Goal: Task Accomplishment & Management: Use online tool/utility

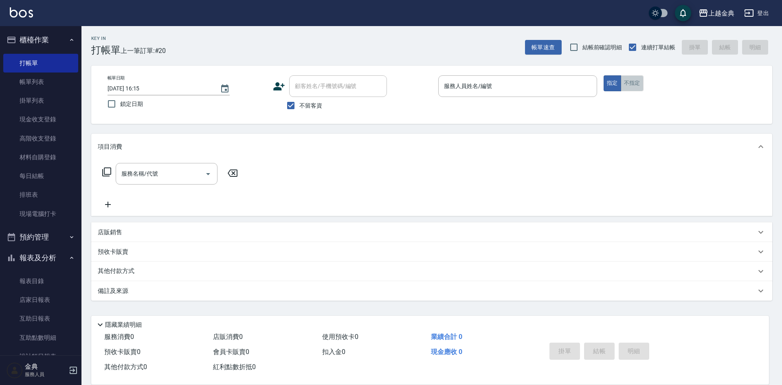
click at [636, 81] on button "不指定" at bounding box center [632, 83] width 23 height 16
click at [570, 84] on input "服務人員姓名/編號" at bounding box center [518, 86] width 152 height 14
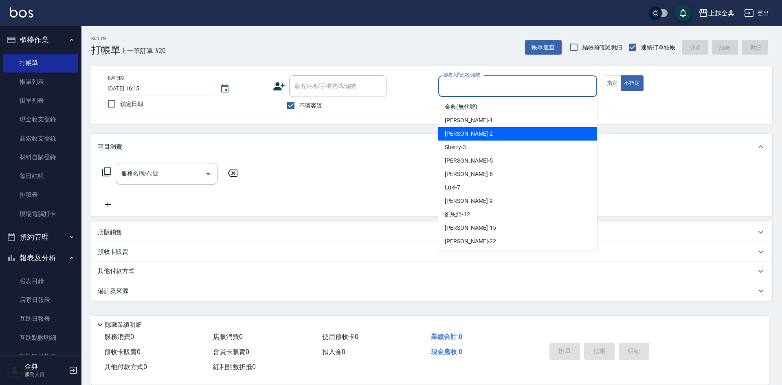
click at [531, 140] on div "Cindy -2" at bounding box center [517, 133] width 159 height 13
type input "Cindy-2"
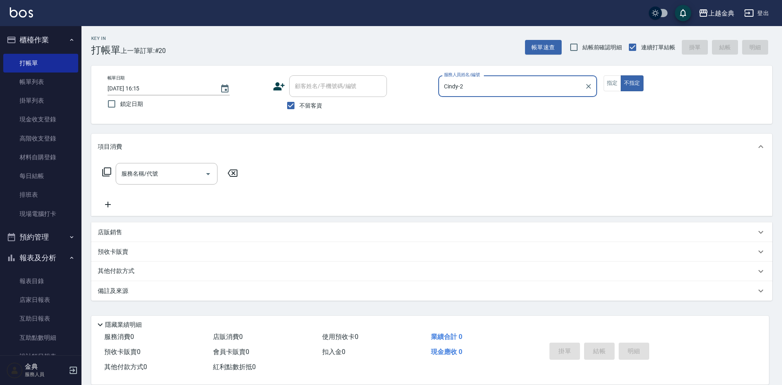
click at [104, 169] on icon at bounding box center [106, 171] width 9 height 9
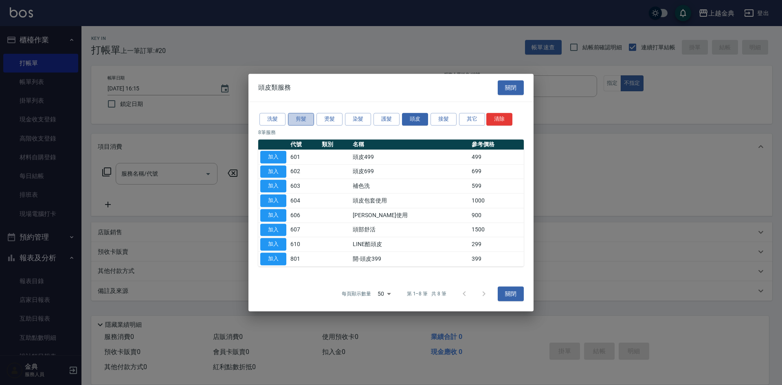
click at [297, 122] on button "剪髮" at bounding box center [301, 119] width 26 height 13
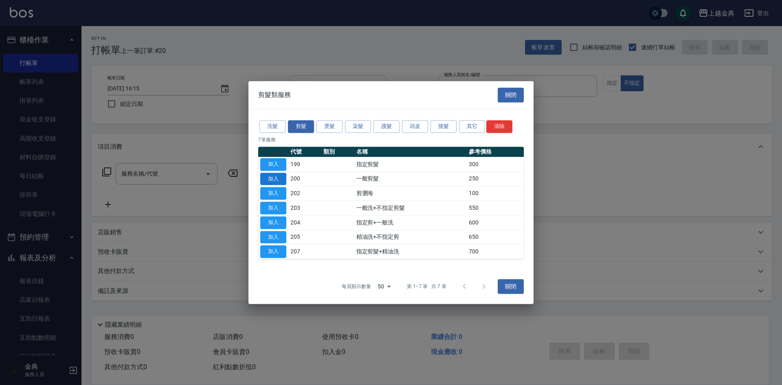
click at [273, 175] on button "加入" at bounding box center [273, 179] width 26 height 13
type input "一般剪髮(200)"
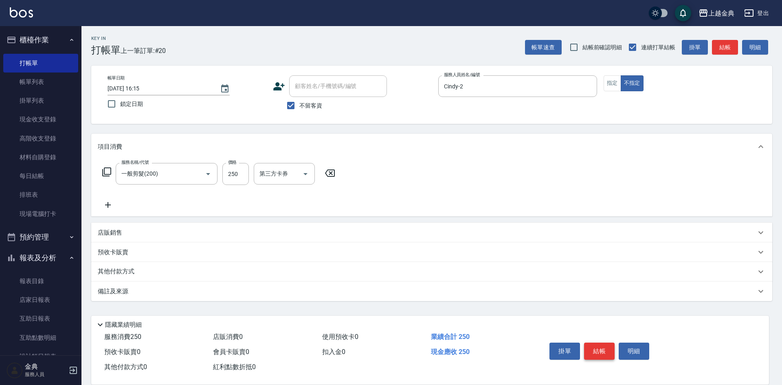
click at [602, 343] on button "結帳" at bounding box center [599, 351] width 31 height 17
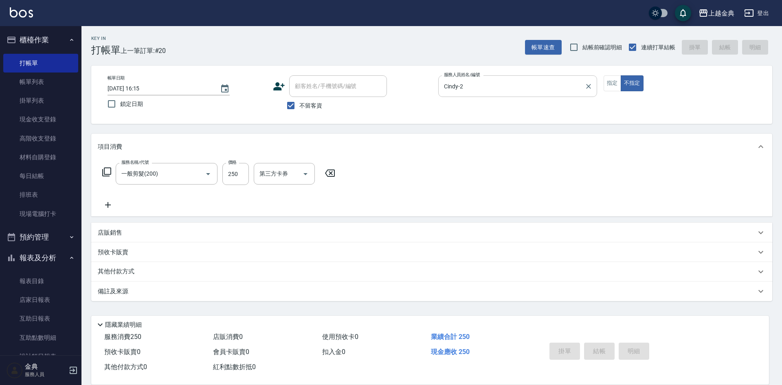
type input "[DATE] 16:54"
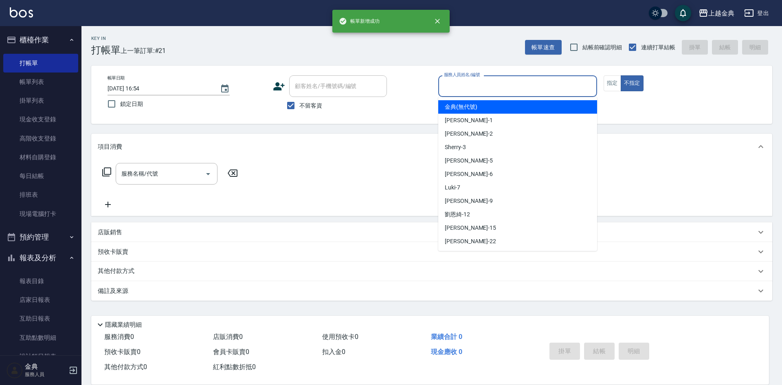
click at [459, 84] on input "服務人員姓名/編號" at bounding box center [518, 86] width 152 height 14
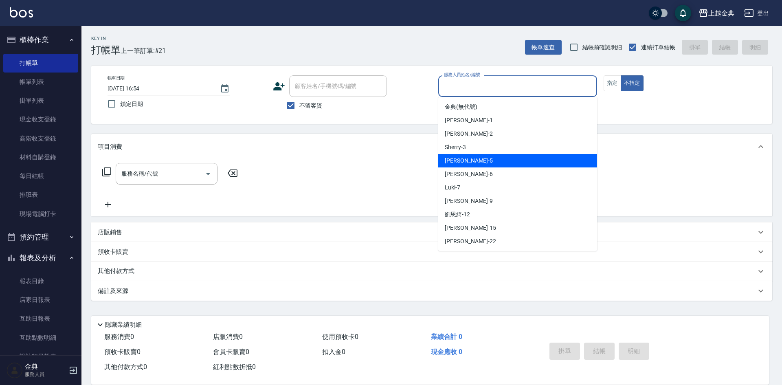
click at [471, 160] on div "[PERSON_NAME] -5" at bounding box center [517, 160] width 159 height 13
type input "[PERSON_NAME]-5"
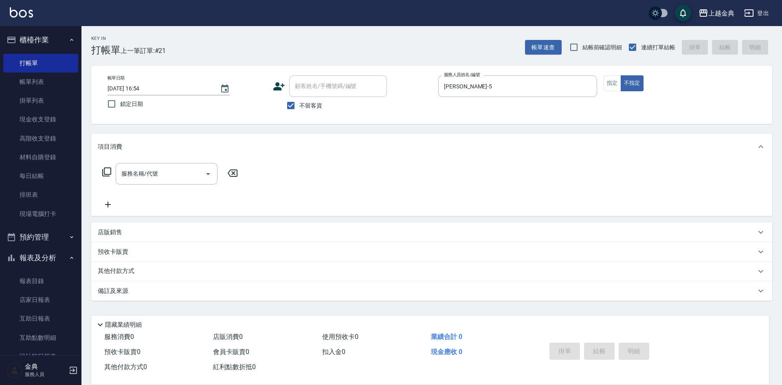
click at [110, 169] on icon at bounding box center [107, 172] width 10 height 10
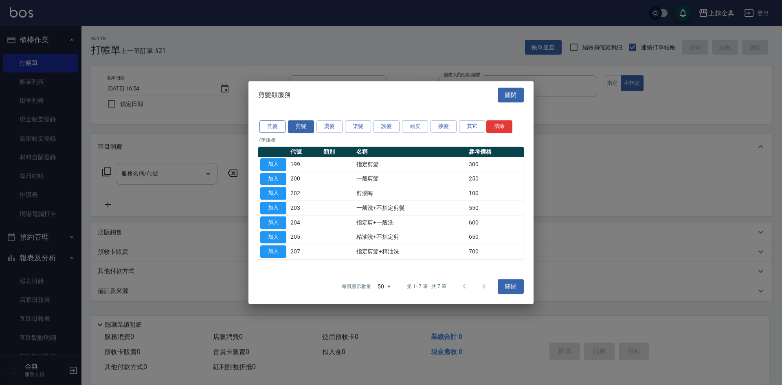
click at [272, 121] on button "洗髮" at bounding box center [273, 126] width 26 height 13
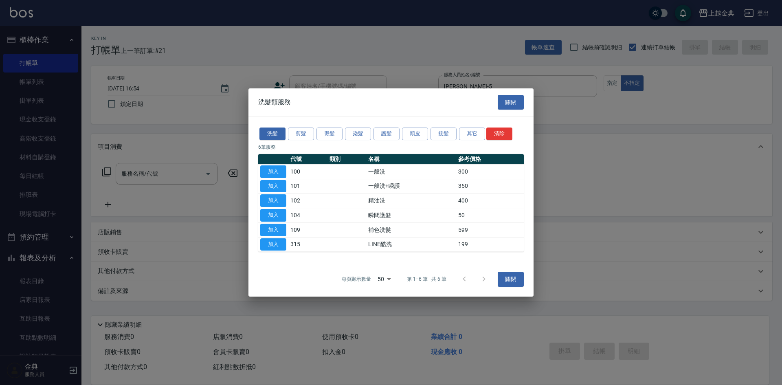
click at [275, 200] on button "加入" at bounding box center [273, 200] width 26 height 13
type input "精油洗(102)"
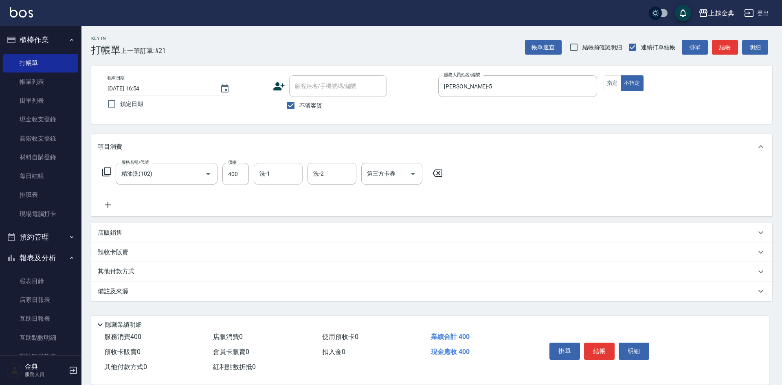
click at [272, 172] on input "洗-1" at bounding box center [278, 174] width 42 height 14
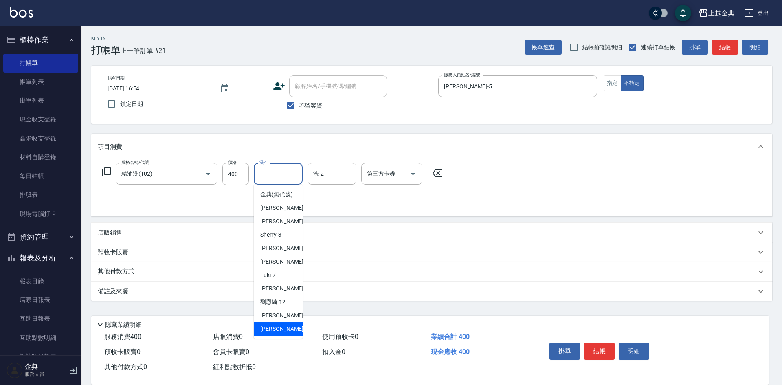
click at [278, 334] on div "[PERSON_NAME] -22" at bounding box center [278, 328] width 49 height 13
type input "[PERSON_NAME]-22"
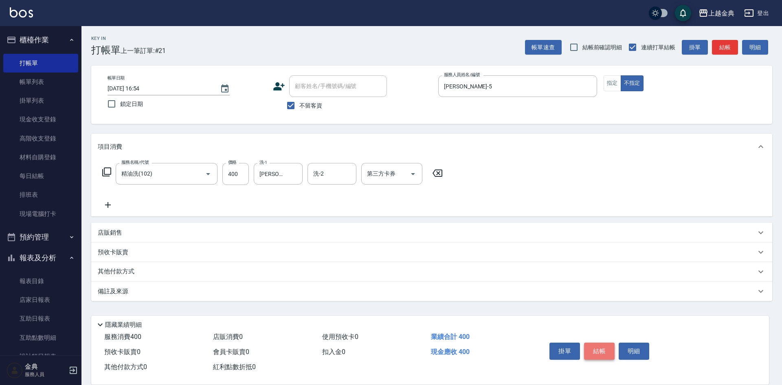
click at [605, 345] on button "結帳" at bounding box center [599, 351] width 31 height 17
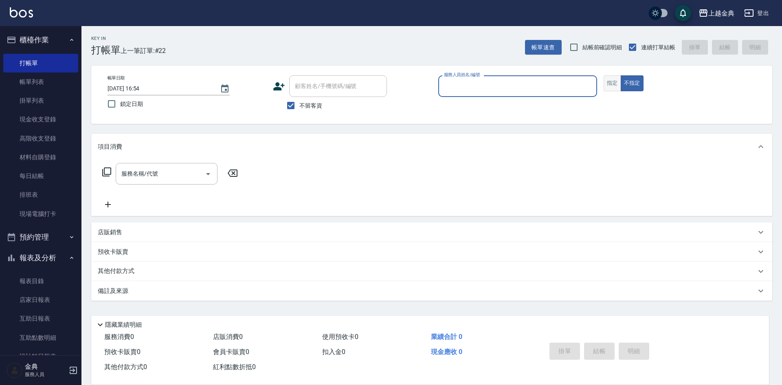
click at [607, 84] on button "指定" at bounding box center [613, 83] width 18 height 16
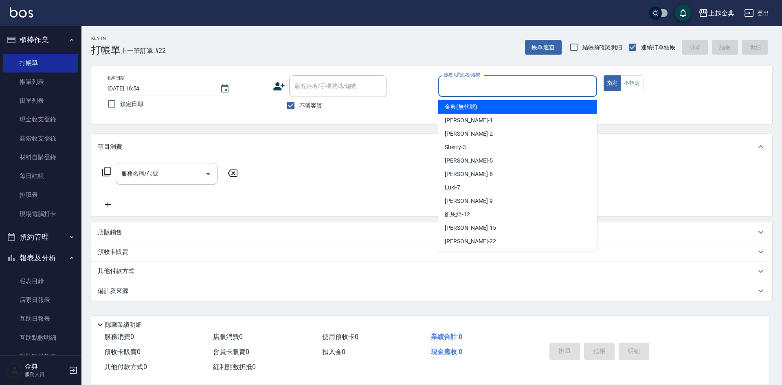
click at [470, 87] on input "服務人員姓名/編號" at bounding box center [518, 86] width 152 height 14
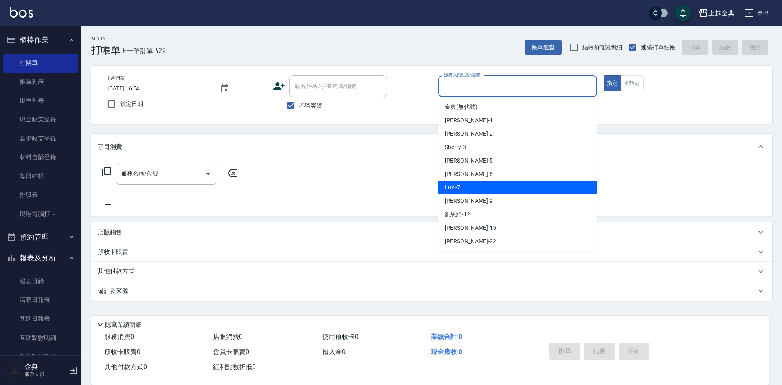
drag, startPoint x: 470, startPoint y: 187, endPoint x: 424, endPoint y: 186, distance: 45.6
click at [469, 186] on div "Luki -7" at bounding box center [517, 187] width 159 height 13
type input "Luki-7"
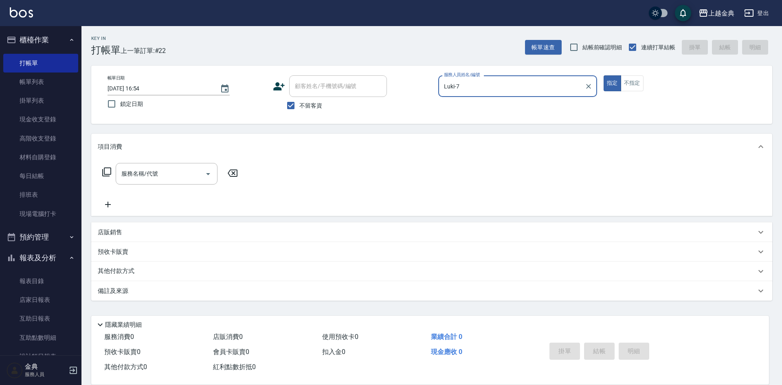
click at [109, 171] on icon at bounding box center [107, 172] width 10 height 10
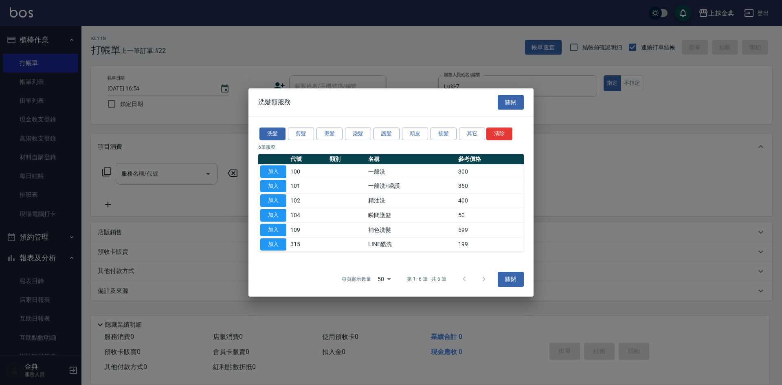
click at [311, 123] on div "洗髮 剪髮 燙髮 染髮 護髮 頭皮 接髮 其它 清除 6 筆服務 代號 類別 名稱 參考價格 加入 100 一般洗 300 加入 101 一般洗+瞬護 350…" at bounding box center [391, 189] width 285 height 145
click at [296, 129] on button "剪髮" at bounding box center [301, 134] width 26 height 13
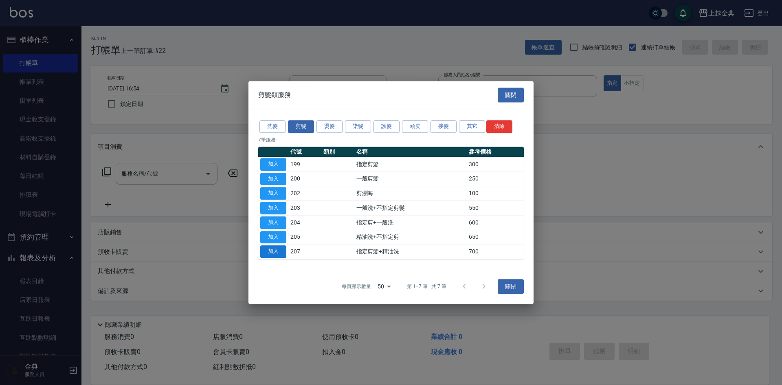
click at [279, 249] on button "加入" at bounding box center [273, 251] width 26 height 13
type input "指定剪髮+精油洗(207)"
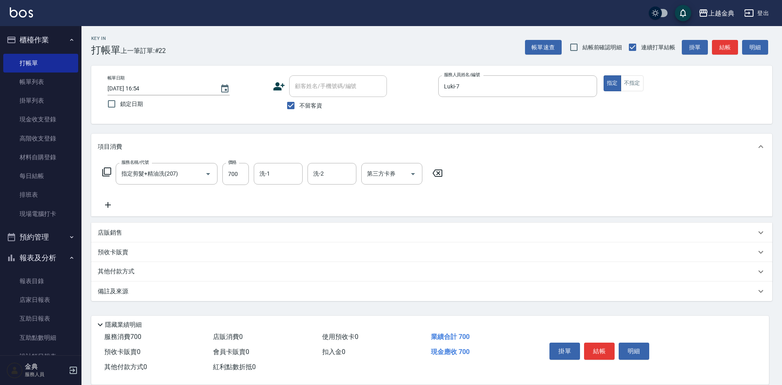
drag, startPoint x: 294, startPoint y: 198, endPoint x: 288, endPoint y: 179, distance: 19.8
click at [294, 197] on div "服務名稱/代號 指定剪髮+精油洗(207) 服務名稱/代號 價格 700 價格 洗-1 洗-1 洗-2 洗-2 第三方卡券 第三方卡券" at bounding box center [273, 186] width 350 height 47
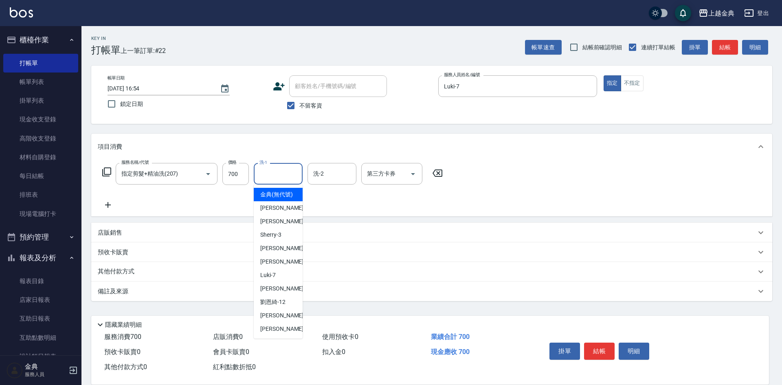
click at [287, 178] on input "洗-1" at bounding box center [278, 174] width 42 height 14
click at [286, 226] on div "Cindy -2" at bounding box center [278, 221] width 49 height 13
type input "Cindy-2"
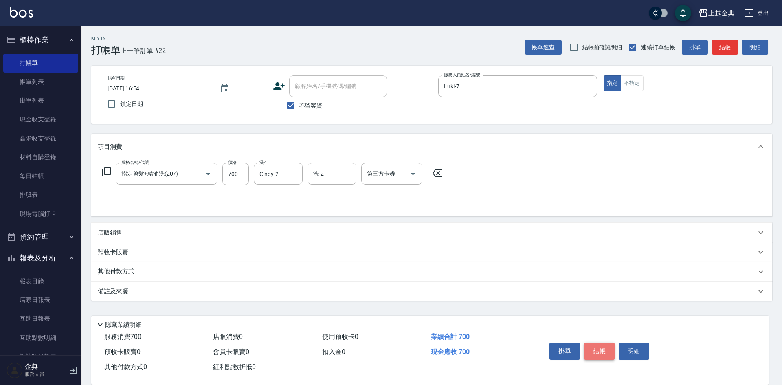
click at [598, 343] on button "結帳" at bounding box center [599, 351] width 31 height 17
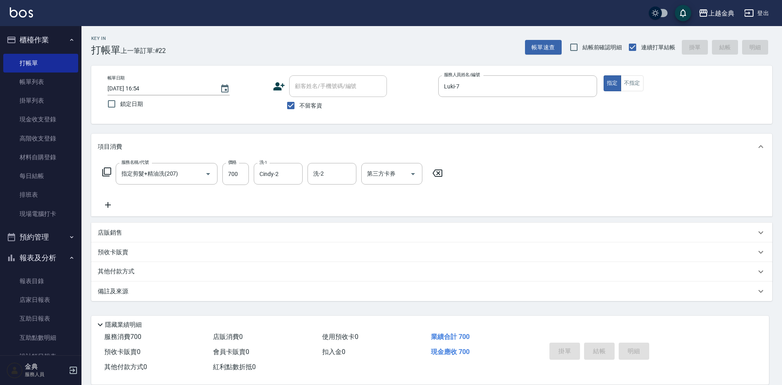
type input "[DATE] 16:56"
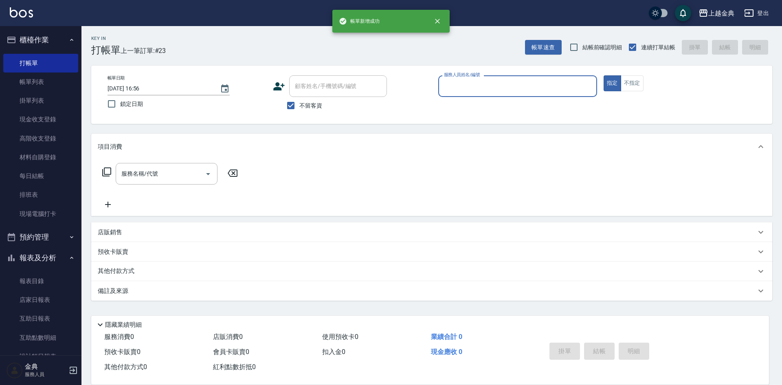
click at [541, 89] on input "服務人員姓名/編號" at bounding box center [518, 86] width 152 height 14
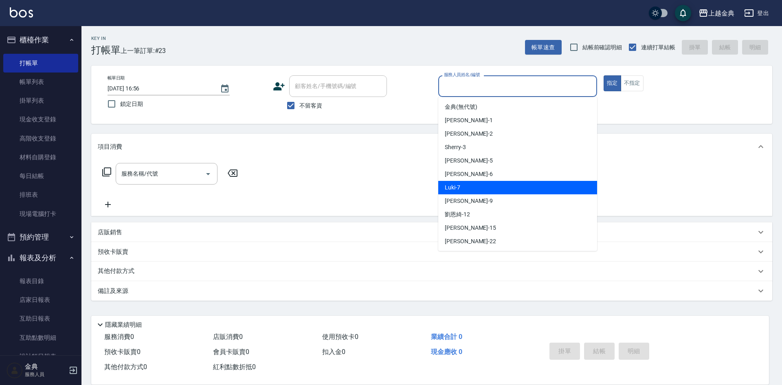
drag, startPoint x: 505, startPoint y: 189, endPoint x: 322, endPoint y: 205, distance: 183.6
click at [505, 189] on div "Luki -7" at bounding box center [517, 187] width 159 height 13
type input "Luki-7"
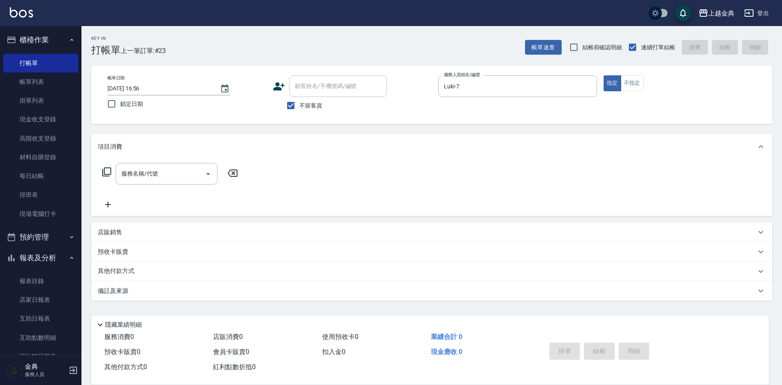
click at [109, 169] on icon at bounding box center [107, 172] width 10 height 10
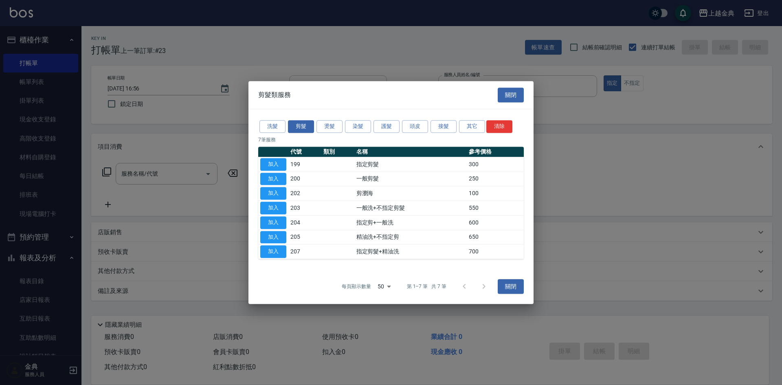
click at [276, 248] on button "加入" at bounding box center [273, 251] width 26 height 13
type input "指定剪髮+精油洗(207)"
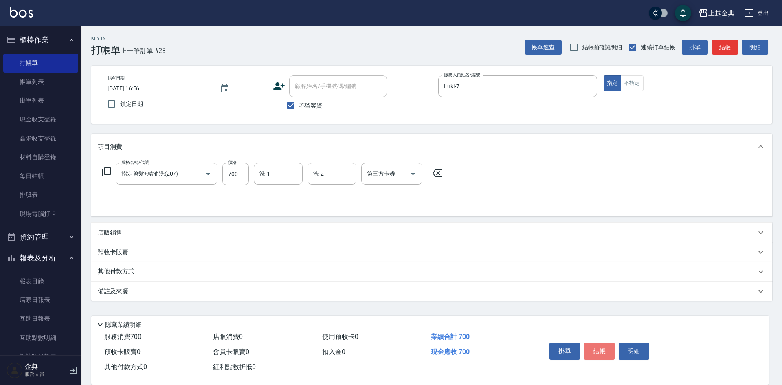
click at [604, 345] on button "結帳" at bounding box center [599, 351] width 31 height 17
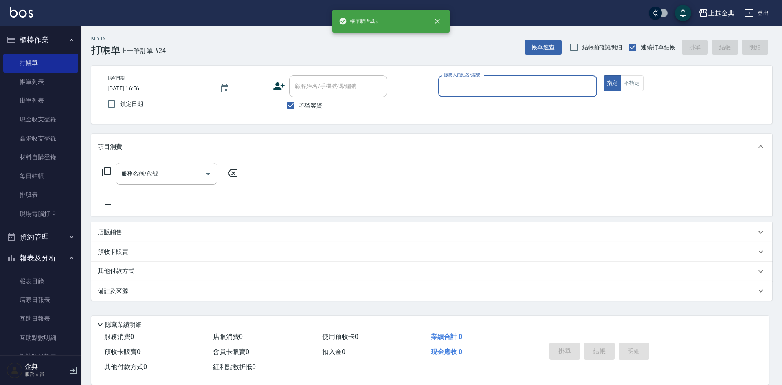
drag, startPoint x: 564, startPoint y: 78, endPoint x: 549, endPoint y: 95, distance: 21.9
click at [562, 81] on div "服務人員姓名/編號" at bounding box center [517, 86] width 159 height 22
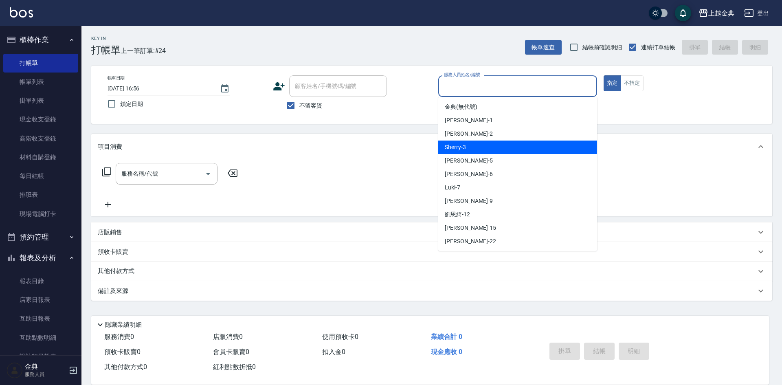
click at [528, 149] on div "Sherry -3" at bounding box center [517, 147] width 159 height 13
type input "Sherry-3"
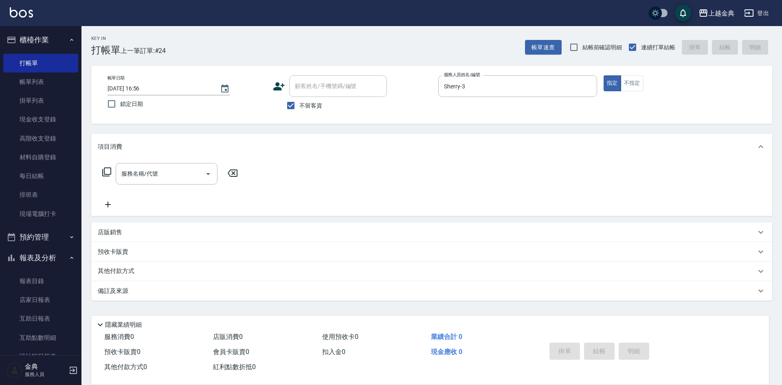
click at [103, 169] on icon at bounding box center [107, 172] width 10 height 10
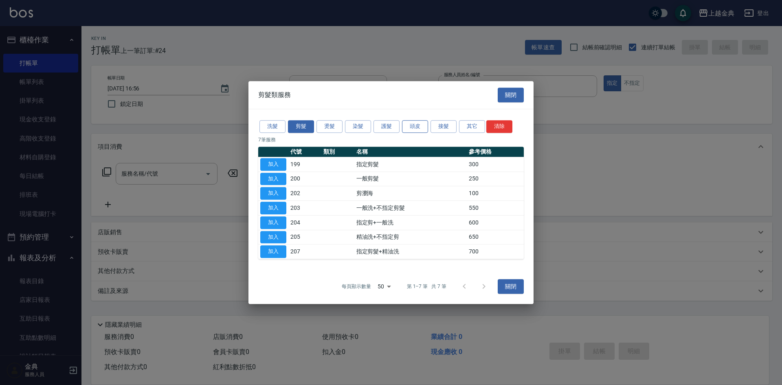
drag, startPoint x: 412, startPoint y: 118, endPoint x: 412, endPoint y: 125, distance: 6.9
click at [412, 121] on div "洗髮 剪髮 燙髮 染髮 護髮 頭皮 接髮 其它 清除 7 筆服務 代號 類別 名稱 參考價格 加入 199 指定剪髮 300 加入 200 一般剪髮 250 …" at bounding box center [391, 189] width 285 height 160
click at [412, 127] on button "頭皮" at bounding box center [415, 126] width 26 height 13
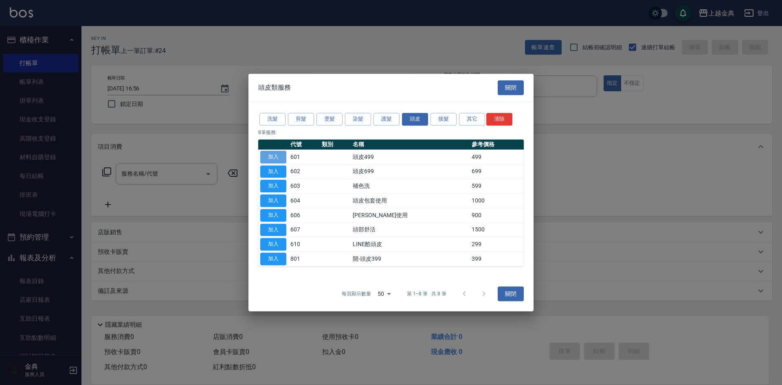
click at [282, 155] on button "加入" at bounding box center [273, 157] width 26 height 13
type input "頭皮499(601)"
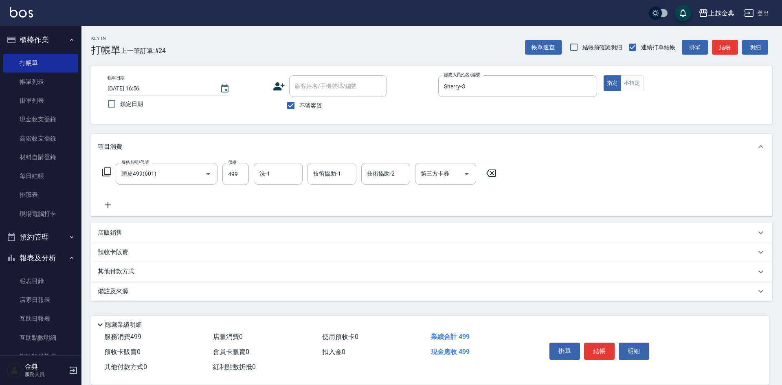
click at [100, 172] on div "服務名稱/代號 頭皮499(601) 服務名稱/代號 價格 499 價格 洗-1 洗-1 技術協助-1 技術協助-1 技術協助-2 技術協助-2 第三方卡券 …" at bounding box center [300, 174] width 404 height 22
click at [106, 172] on icon at bounding box center [107, 172] width 10 height 10
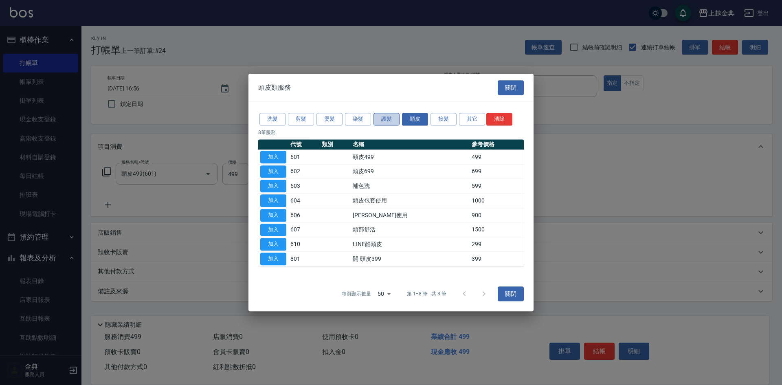
click at [376, 113] on button "護髮" at bounding box center [387, 119] width 26 height 13
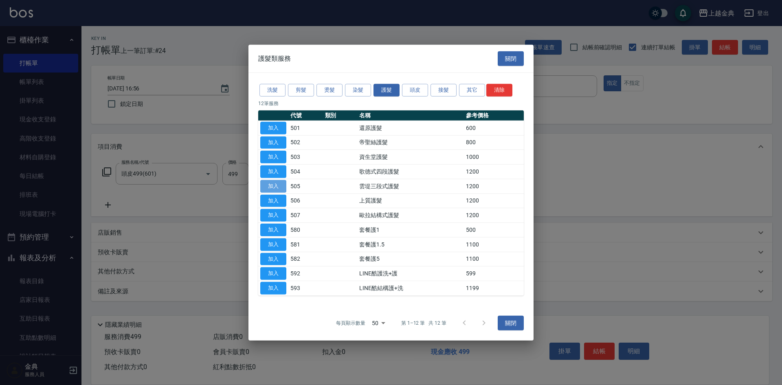
click at [273, 186] on button "加入" at bounding box center [273, 186] width 26 height 13
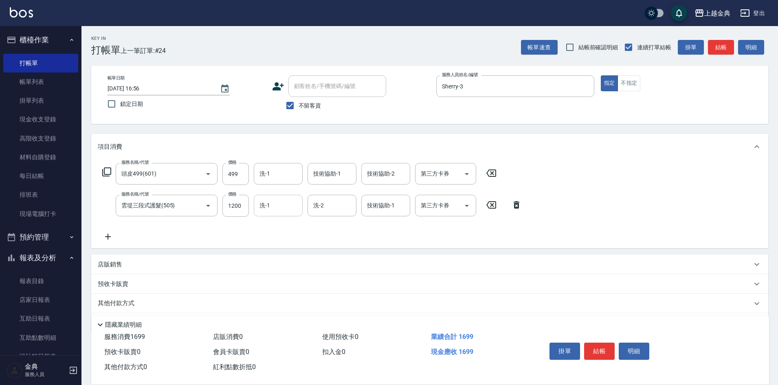
click at [281, 202] on input "洗-1" at bounding box center [278, 205] width 42 height 14
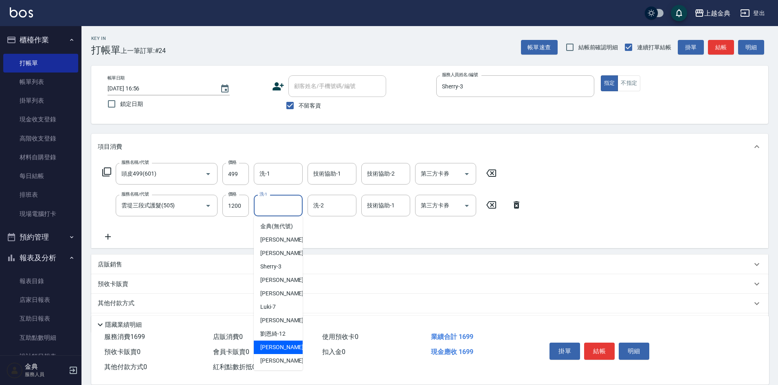
click at [281, 354] on div "[PERSON_NAME] -15" at bounding box center [278, 347] width 49 height 13
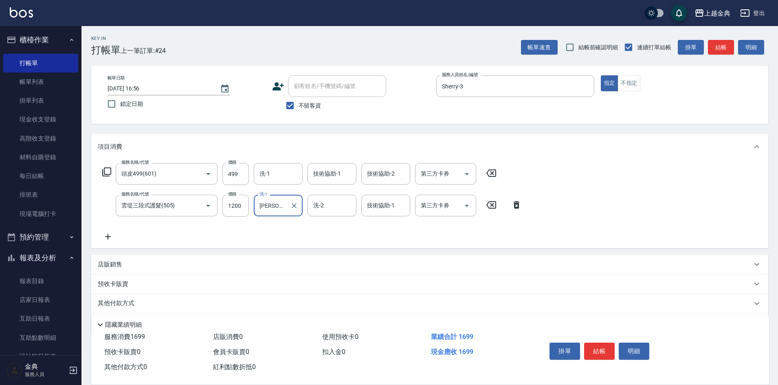
click at [270, 204] on input "[PERSON_NAME]-15" at bounding box center [271, 205] width 29 height 14
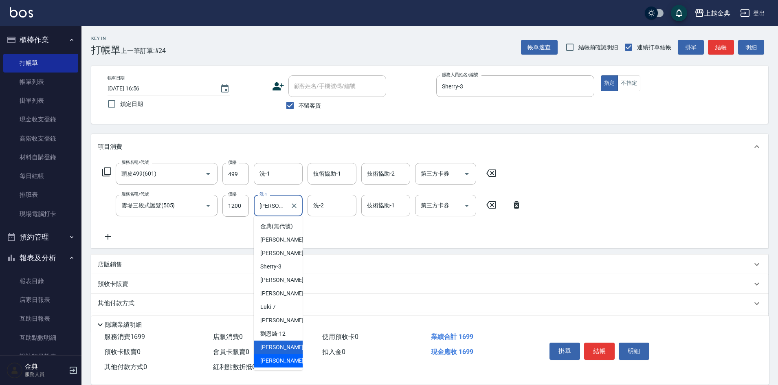
click at [276, 365] on span "[PERSON_NAME] -22" at bounding box center [285, 360] width 51 height 9
type input "[PERSON_NAME]-22"
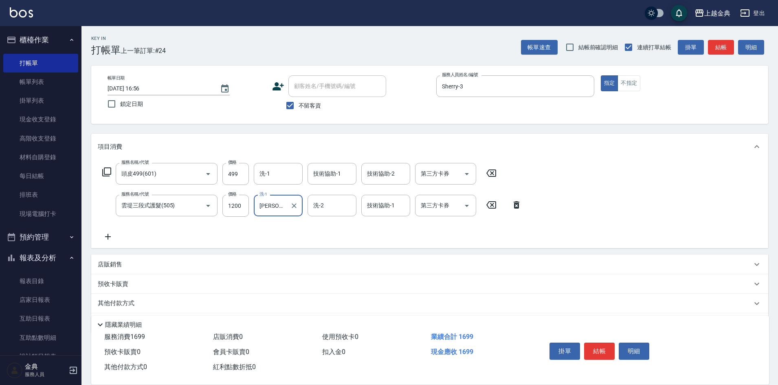
click at [429, 185] on div "服務名稱/代號 頭皮499(601) 服務名稱/代號 價格 499 價格 洗-1 洗-1 技術協助-1 技術協助-1 技術協助-2 技術協助-2 第三方卡券 …" at bounding box center [312, 202] width 429 height 79
click at [385, 198] on div "技術協助-1" at bounding box center [385, 206] width 49 height 22
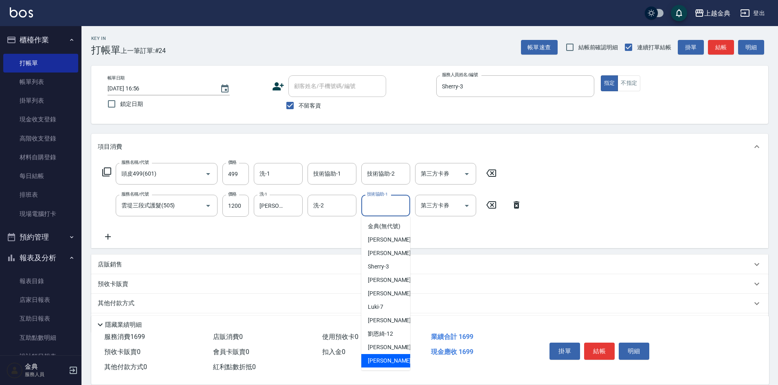
click at [374, 365] on span "[PERSON_NAME] -22" at bounding box center [393, 360] width 51 height 9
type input "[PERSON_NAME]-22"
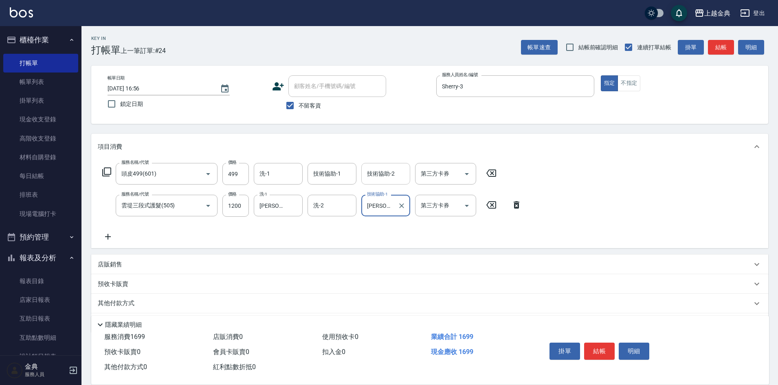
click at [389, 169] on div "技術協助-2 技術協助-2" at bounding box center [385, 174] width 49 height 22
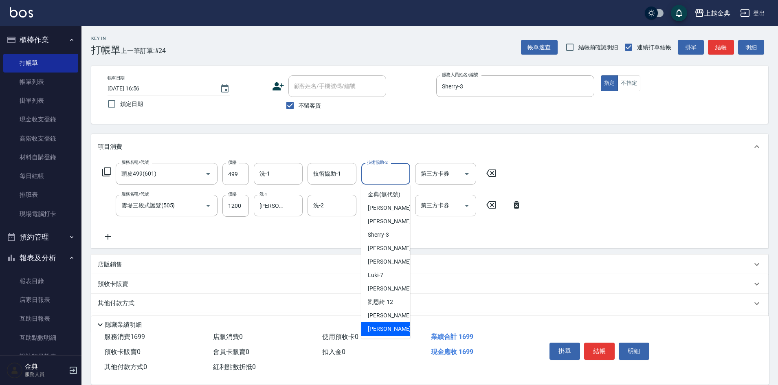
click at [373, 333] on span "[PERSON_NAME] -22" at bounding box center [393, 329] width 51 height 9
type input "[PERSON_NAME]-22"
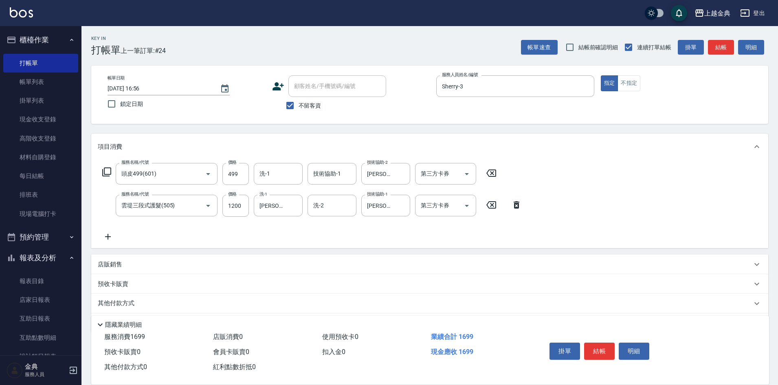
click at [138, 299] on p "其他付款方式" at bounding box center [118, 303] width 41 height 9
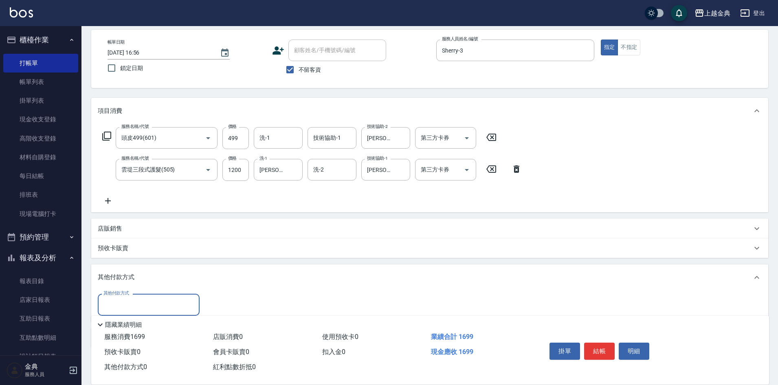
scroll to position [77, 0]
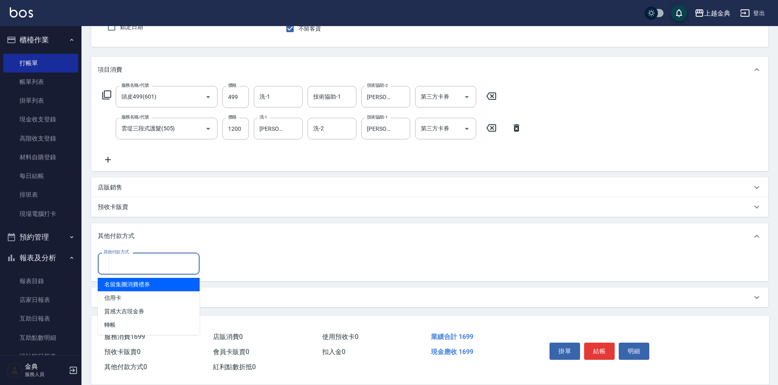
click at [131, 259] on input "其他付款方式" at bounding box center [148, 263] width 95 height 14
click at [138, 298] on span "信用卡" at bounding box center [149, 297] width 102 height 13
type input "信用卡"
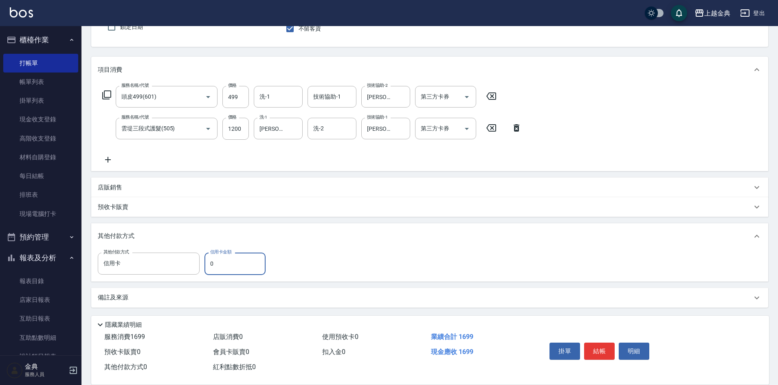
click at [233, 267] on input "0" at bounding box center [235, 264] width 61 height 22
type input "1699"
click at [604, 343] on button "結帳" at bounding box center [599, 351] width 31 height 17
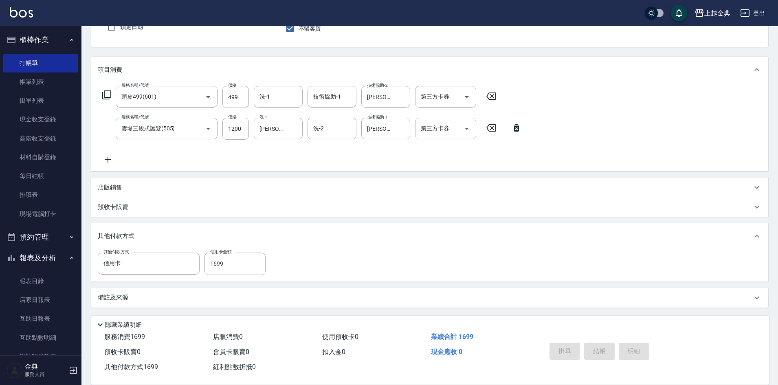
type input "[DATE] 16:57"
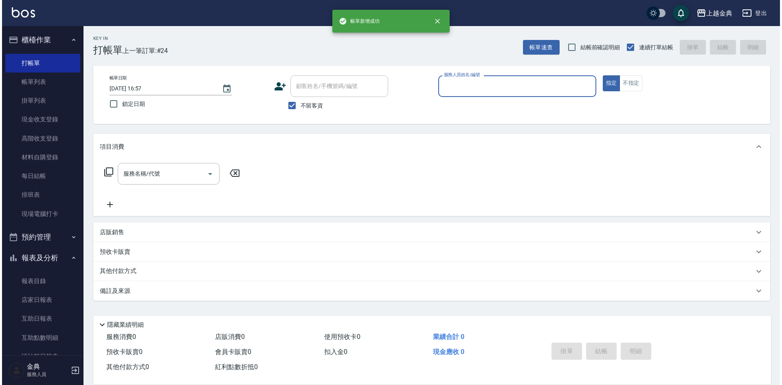
scroll to position [0, 0]
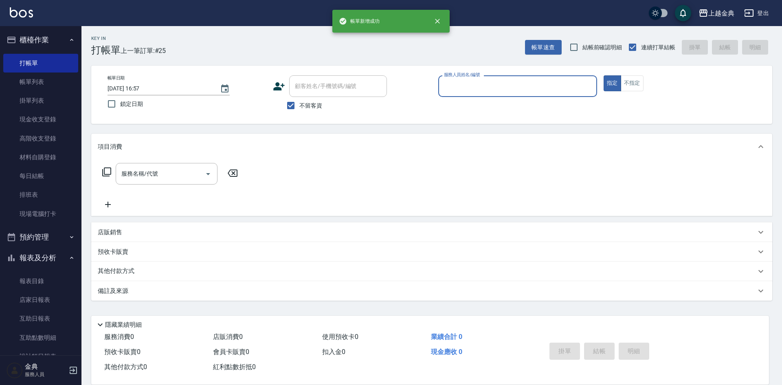
click at [507, 75] on div "帳單日期 [DATE] 16:57 鎖定日期 顧客姓名/手機號碼/編號 顧客姓名/手機號碼/編號 不留客資 服務人員姓名/編號 服務人員姓名/編號 指定 不指定" at bounding box center [431, 95] width 681 height 58
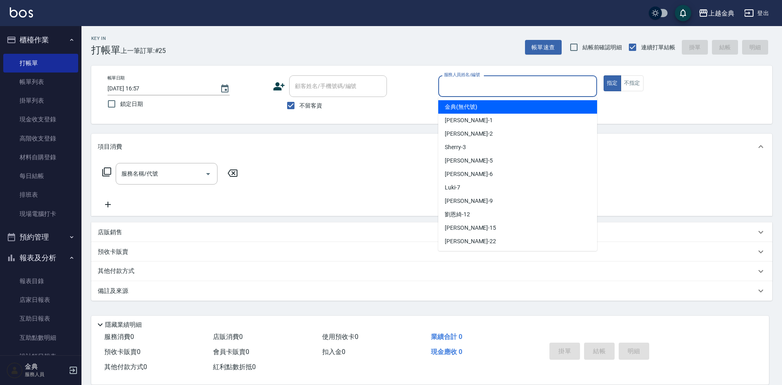
click at [512, 92] on input "服務人員姓名/編號" at bounding box center [518, 86] width 152 height 14
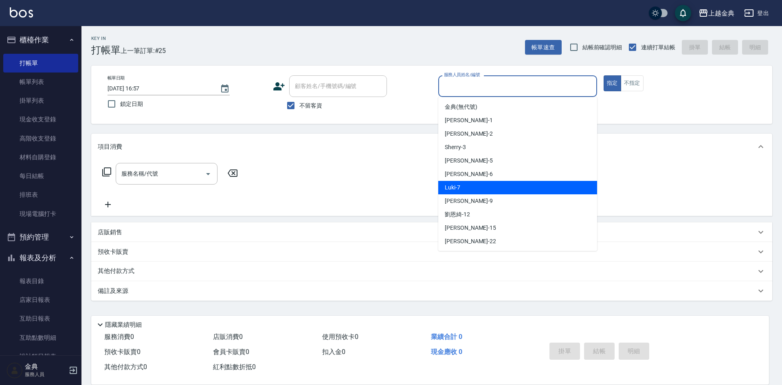
click at [506, 186] on div "Luki -7" at bounding box center [517, 187] width 159 height 13
type input "Luki-7"
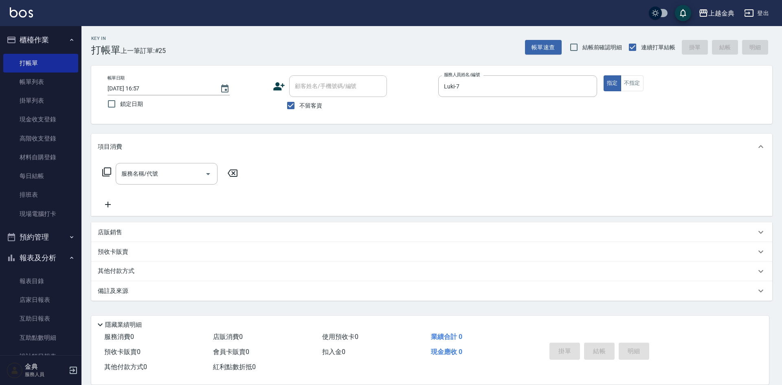
click at [110, 170] on icon at bounding box center [107, 172] width 10 height 10
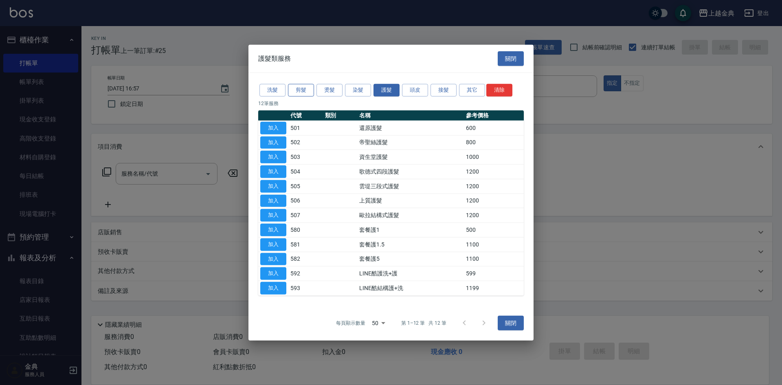
click at [302, 91] on button "剪髮" at bounding box center [301, 90] width 26 height 13
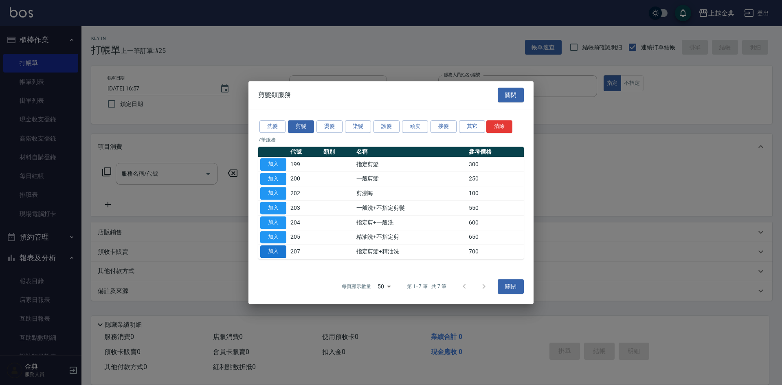
click at [272, 247] on button "加入" at bounding box center [273, 251] width 26 height 13
type input "指定剪髮+精油洗(207)"
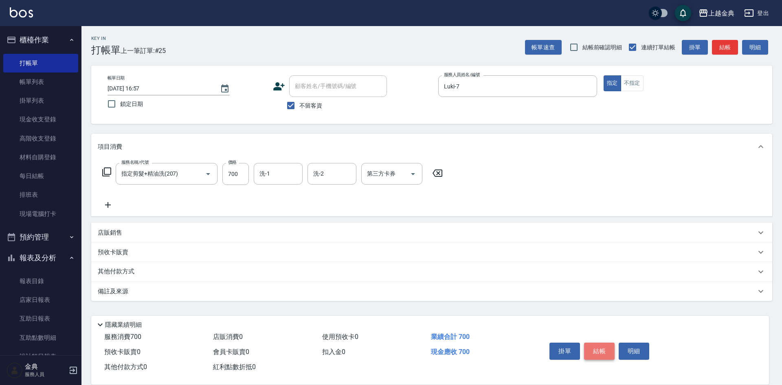
click at [598, 347] on button "結帳" at bounding box center [599, 351] width 31 height 17
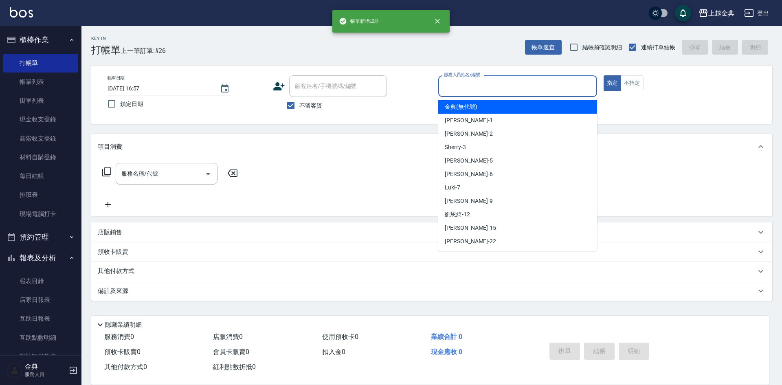
drag, startPoint x: 447, startPoint y: 86, endPoint x: 471, endPoint y: 125, distance: 45.9
click at [447, 86] on input "服務人員姓名/編號" at bounding box center [518, 86] width 152 height 14
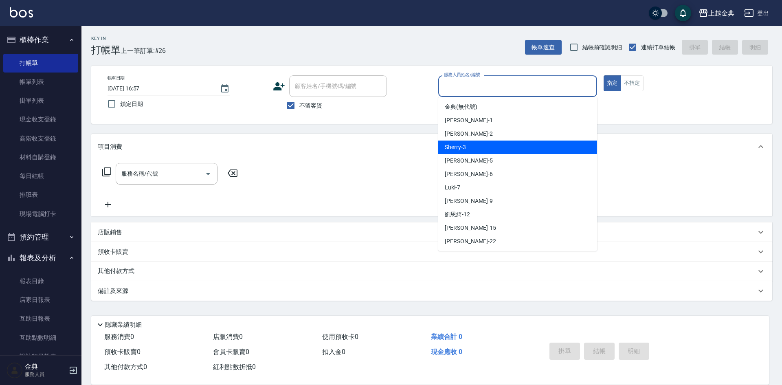
click at [468, 152] on div "Sherry -3" at bounding box center [517, 147] width 159 height 13
type input "Sherry-3"
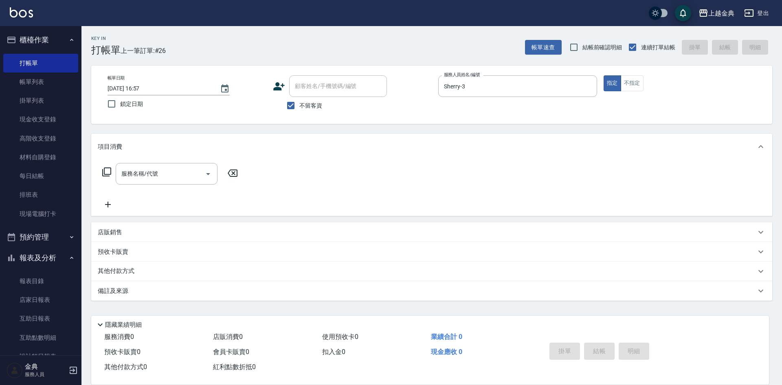
click at [106, 170] on icon at bounding box center [107, 172] width 10 height 10
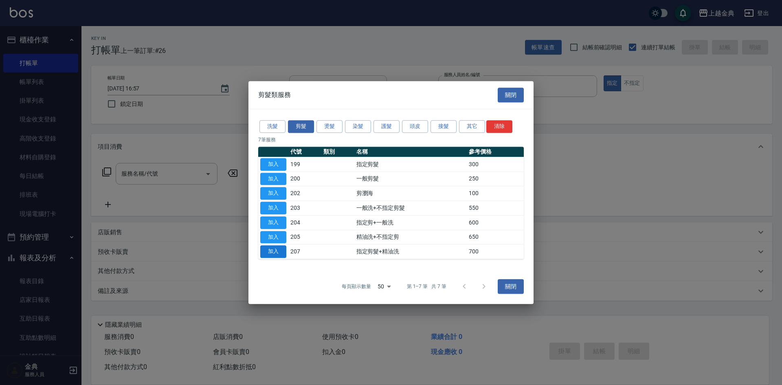
drag, startPoint x: 289, startPoint y: 249, endPoint x: 268, endPoint y: 246, distance: 21.3
click at [286, 249] on tr "加入 207 指定剪髮+精油洗 700" at bounding box center [391, 251] width 266 height 15
click at [268, 246] on button "加入" at bounding box center [273, 251] width 26 height 13
type input "指定剪髮+精油洗(207)"
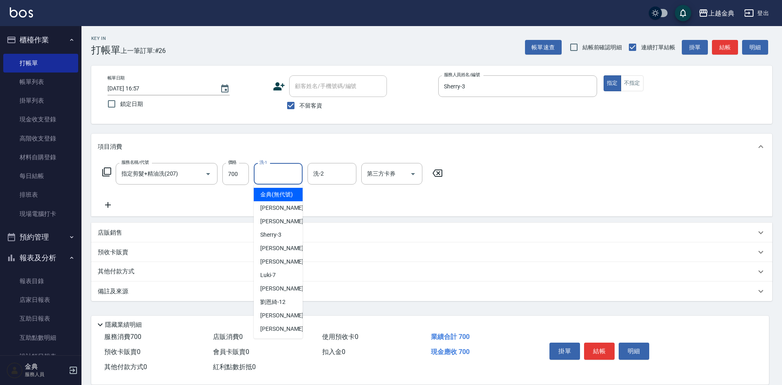
click at [284, 172] on input "洗-1" at bounding box center [278, 174] width 42 height 14
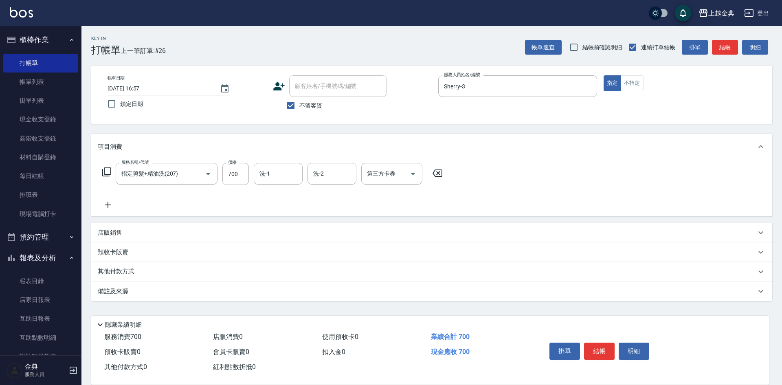
click at [279, 339] on div "店販消費 0" at bounding box center [264, 337] width 109 height 15
drag, startPoint x: 266, startPoint y: 170, endPoint x: 269, endPoint y: 175, distance: 5.5
click at [267, 170] on input "洗-1" at bounding box center [278, 174] width 42 height 14
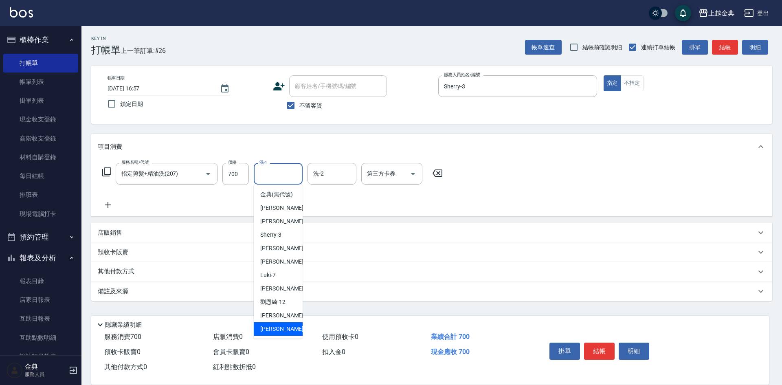
click at [273, 333] on span "[PERSON_NAME] -22" at bounding box center [285, 329] width 51 height 9
type input "[PERSON_NAME]-22"
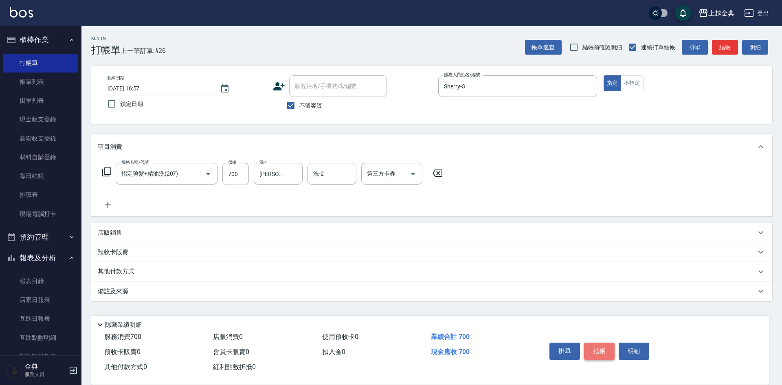
click at [593, 345] on button "結帳" at bounding box center [599, 351] width 31 height 17
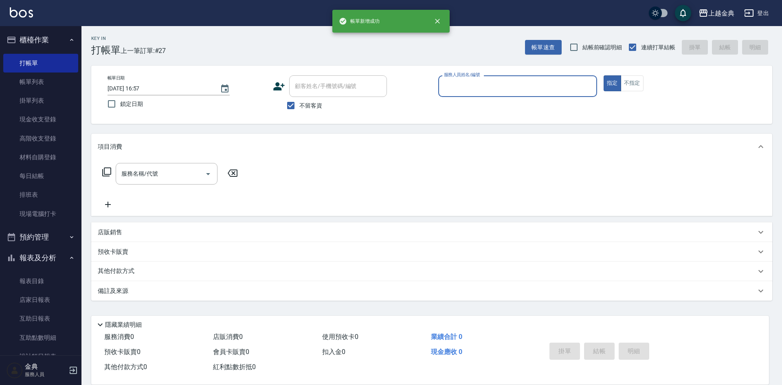
click at [534, 91] on input "服務人員姓名/編號" at bounding box center [518, 86] width 152 height 14
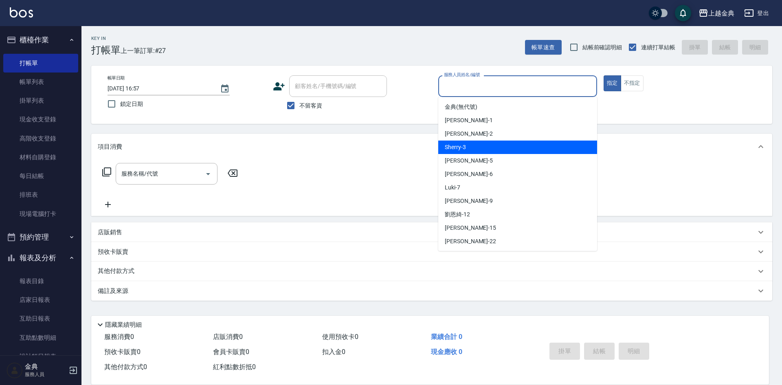
drag, startPoint x: 511, startPoint y: 153, endPoint x: 392, endPoint y: 142, distance: 119.4
click at [507, 153] on div "Sherry -3" at bounding box center [517, 147] width 159 height 13
type input "Sherry-3"
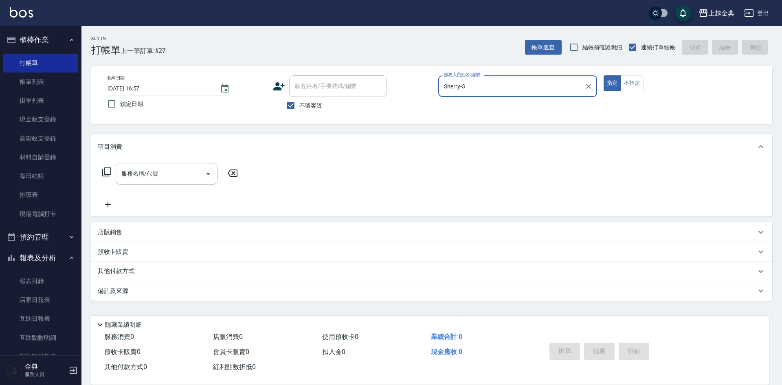
click at [104, 171] on icon at bounding box center [106, 171] width 9 height 9
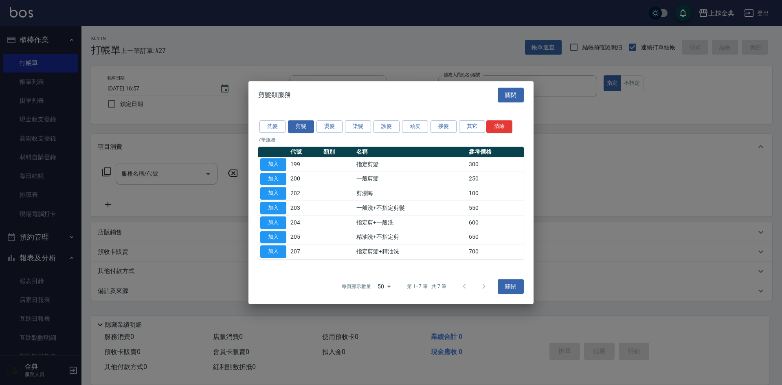
click at [277, 248] on button "加入" at bounding box center [273, 251] width 26 height 13
type input "指定剪髮+精油洗(207)"
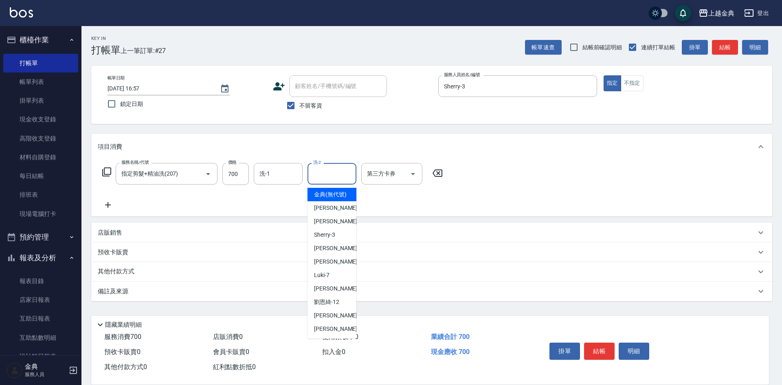
click at [333, 172] on input "洗-2" at bounding box center [332, 174] width 42 height 14
click at [339, 332] on div "[PERSON_NAME] -22" at bounding box center [332, 328] width 49 height 13
type input "[PERSON_NAME]-22"
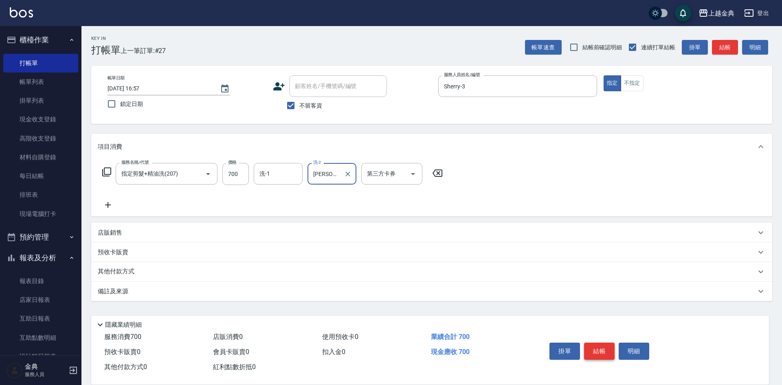
click at [613, 348] on button "結帳" at bounding box center [599, 351] width 31 height 17
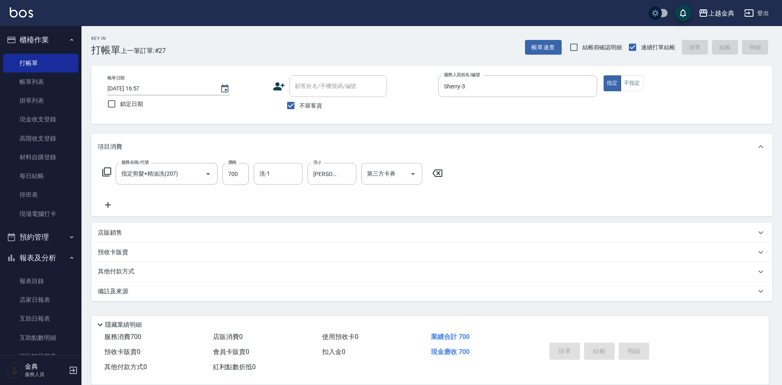
click at [599, 349] on div "掛單 結帳 明細" at bounding box center [599, 352] width 106 height 26
type input "[DATE] 16:58"
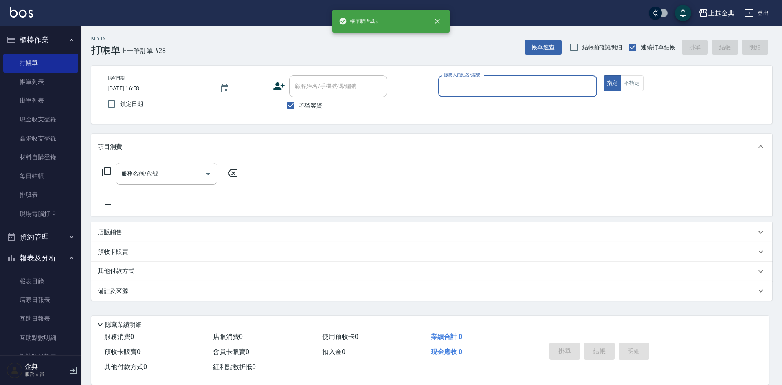
scroll to position [122, 0]
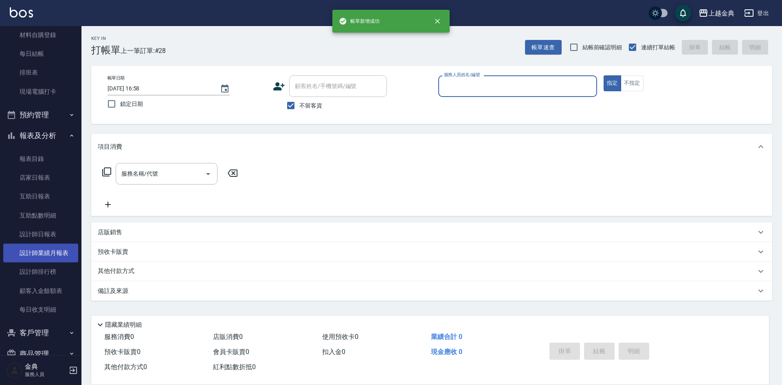
click at [57, 258] on link "設計師業績月報表" at bounding box center [40, 253] width 75 height 19
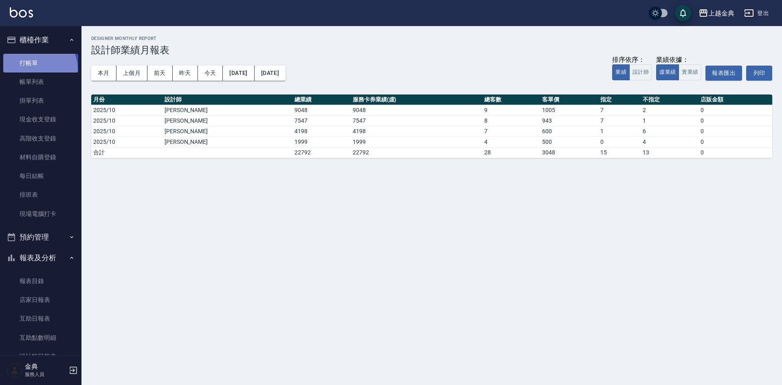
click at [34, 70] on link "打帳單" at bounding box center [40, 63] width 75 height 19
click at [33, 82] on link "帳單列表" at bounding box center [40, 82] width 75 height 19
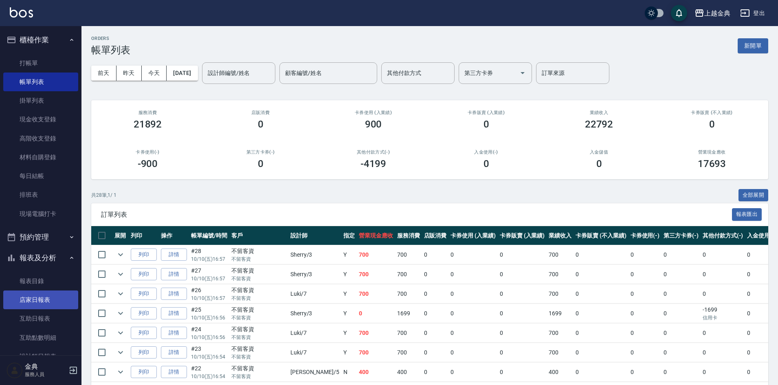
click at [47, 294] on link "店家日報表" at bounding box center [40, 299] width 75 height 19
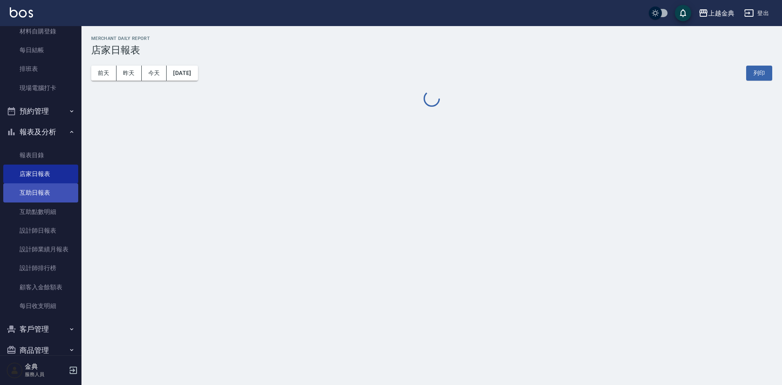
scroll to position [141, 0]
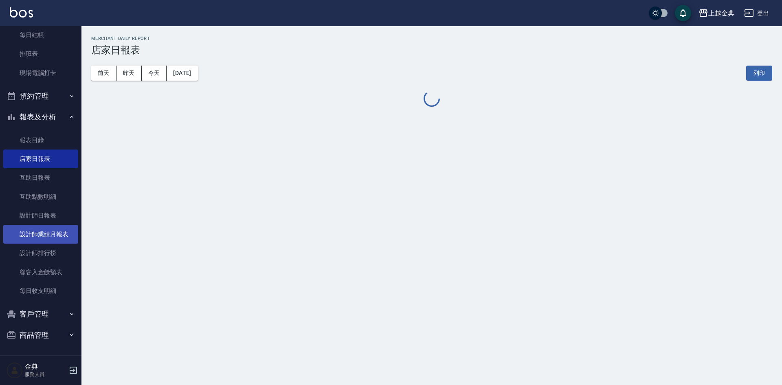
click at [56, 242] on link "設計師業績月報表" at bounding box center [40, 234] width 75 height 19
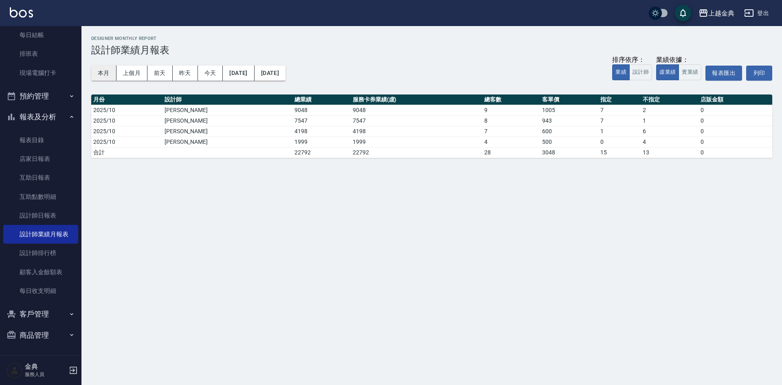
click at [95, 71] on button "本月" at bounding box center [103, 73] width 25 height 15
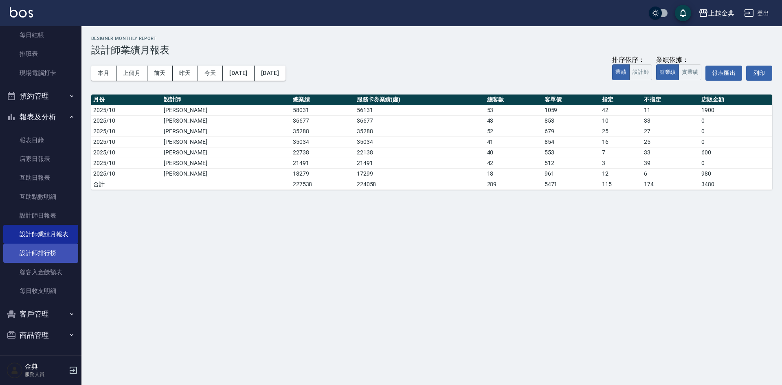
click at [47, 255] on link "設計師排行榜" at bounding box center [40, 253] width 75 height 19
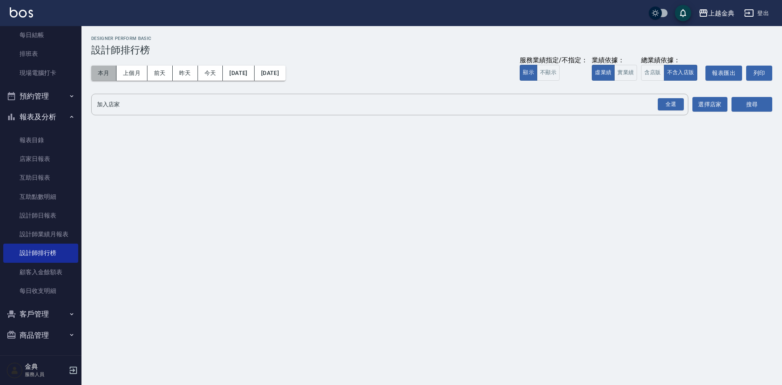
click at [112, 72] on button "本月" at bounding box center [103, 73] width 25 height 15
drag, startPoint x: 649, startPoint y: 66, endPoint x: 680, endPoint y: 102, distance: 47.4
click at [649, 66] on button "含店販" at bounding box center [652, 73] width 23 height 16
click at [672, 98] on div "全選" at bounding box center [671, 104] width 26 height 13
click at [741, 103] on button "搜尋" at bounding box center [752, 104] width 41 height 15
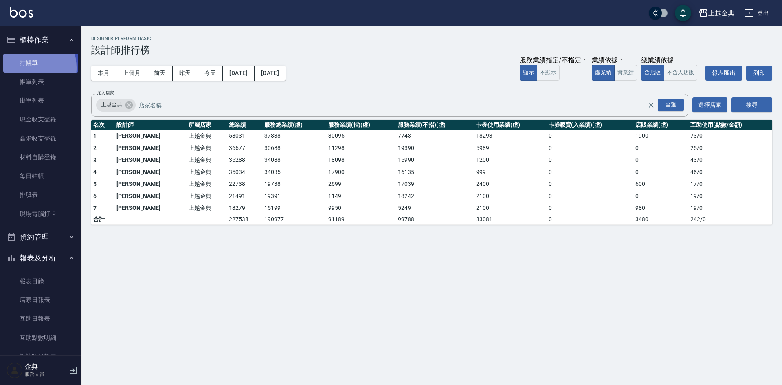
click at [26, 68] on link "打帳單" at bounding box center [40, 63] width 75 height 19
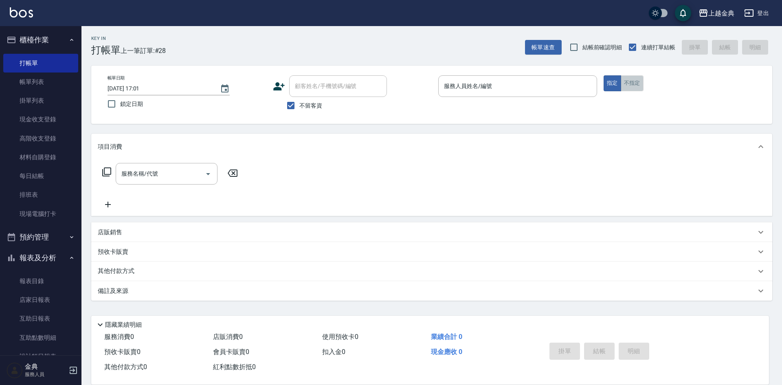
click at [625, 77] on button "不指定" at bounding box center [632, 83] width 23 height 16
click at [553, 91] on input "服務人員姓名/編號" at bounding box center [518, 86] width 152 height 14
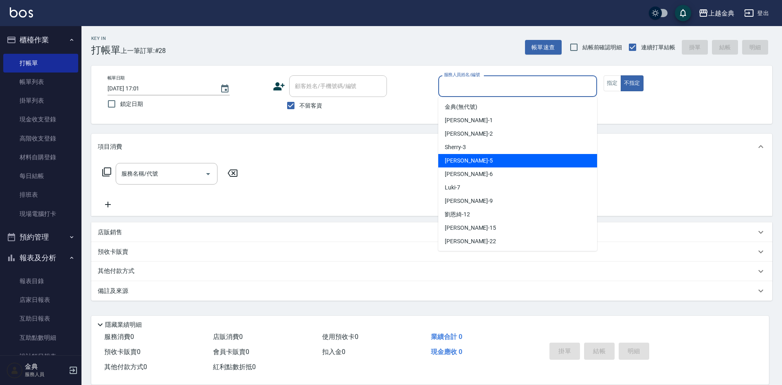
click at [524, 163] on div "[PERSON_NAME] -5" at bounding box center [517, 160] width 159 height 13
type input "[PERSON_NAME]-5"
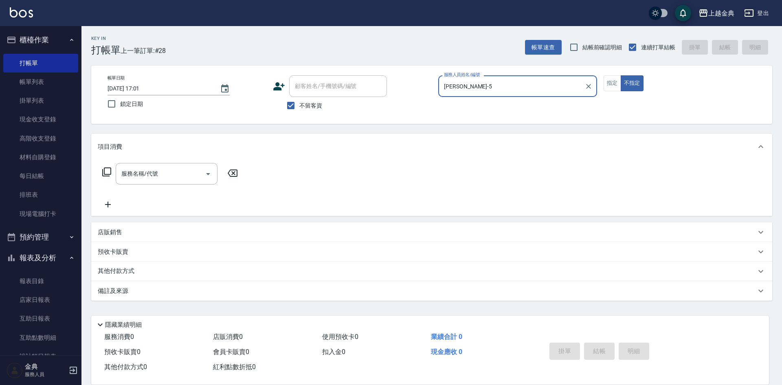
click at [109, 172] on icon at bounding box center [107, 172] width 10 height 10
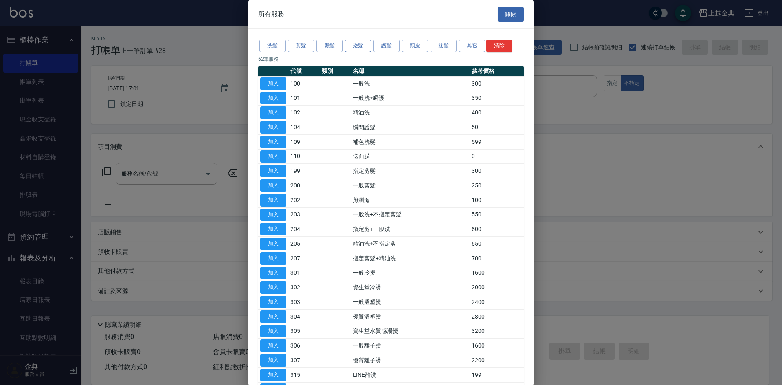
click at [354, 43] on button "染髮" at bounding box center [358, 46] width 26 height 13
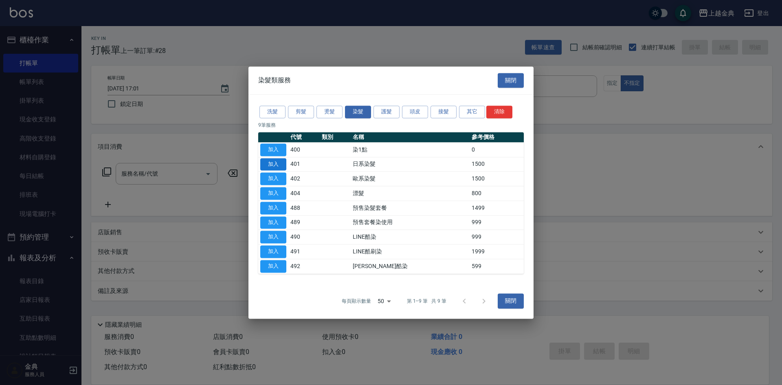
click at [273, 164] on button "加入" at bounding box center [273, 164] width 26 height 13
type input "日系染髮(401)"
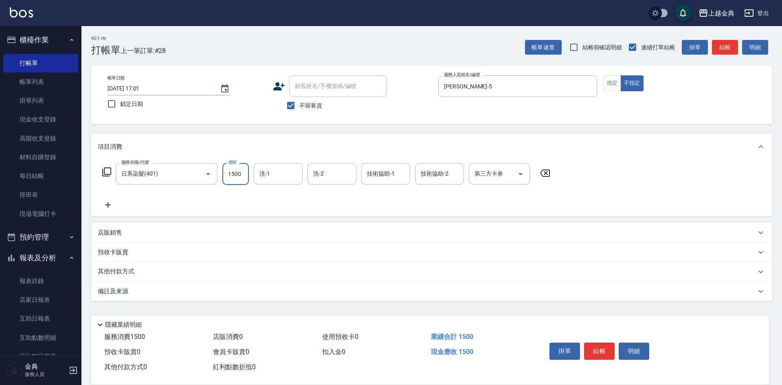
click at [235, 173] on input "1500" at bounding box center [235, 174] width 26 height 22
type input "2050"
click at [596, 345] on button "結帳" at bounding box center [599, 351] width 31 height 17
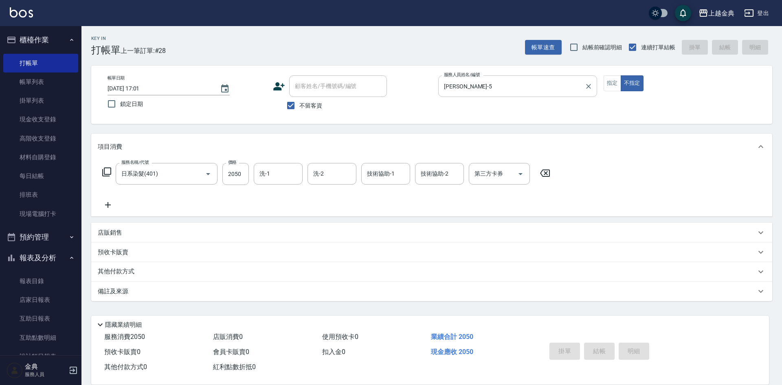
type input "[DATE] 17:08"
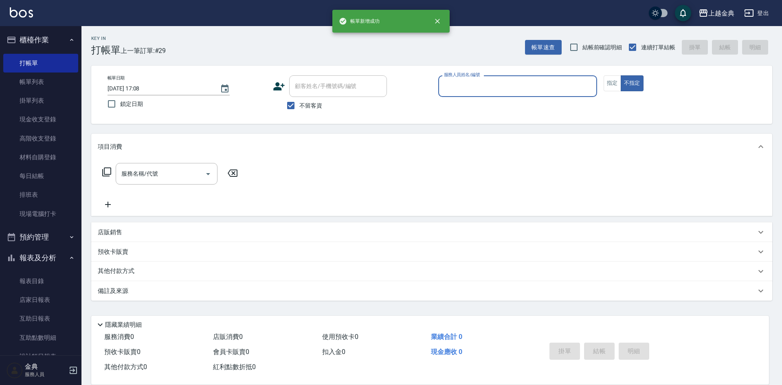
click at [488, 87] on input "服務人員姓名/編號" at bounding box center [518, 86] width 152 height 14
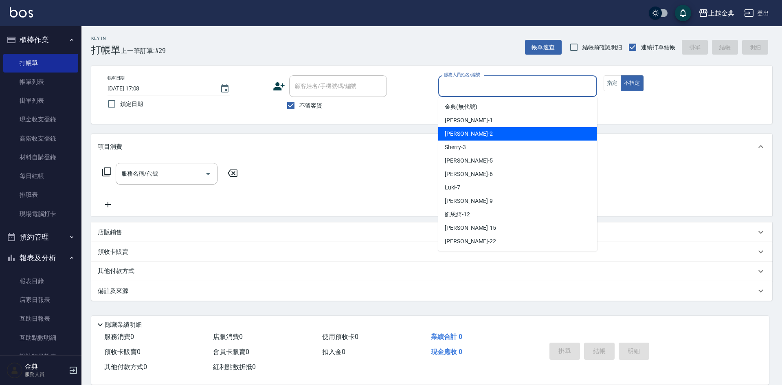
click at [491, 134] on div "Cindy -2" at bounding box center [517, 133] width 159 height 13
type input "Cindy-2"
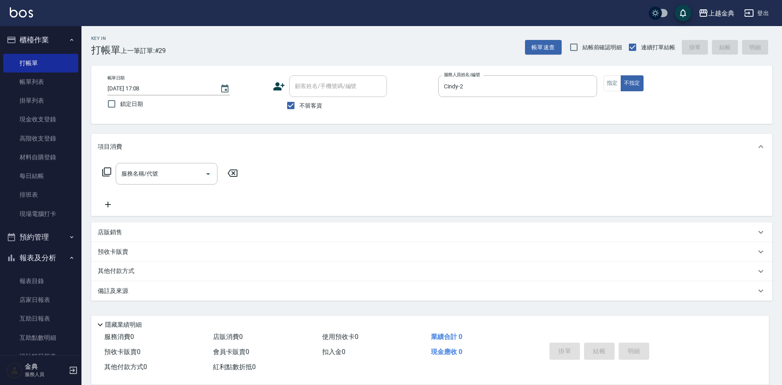
click at [101, 172] on div "服務名稱/代號 服務名稱/代號" at bounding box center [170, 174] width 145 height 22
click at [117, 174] on div "服務名稱/代號" at bounding box center [167, 174] width 102 height 22
click at [106, 171] on icon at bounding box center [107, 172] width 10 height 10
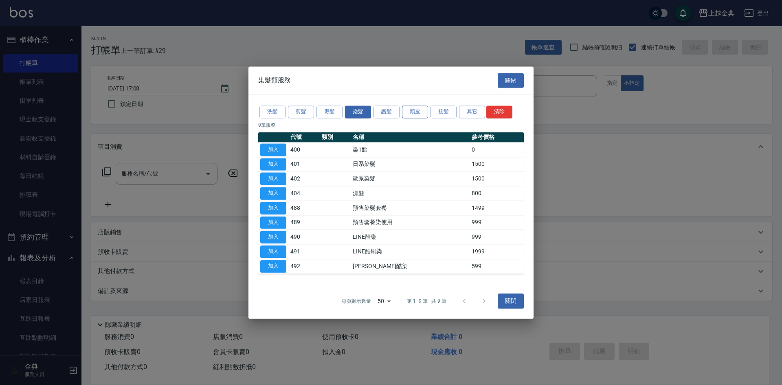
click at [414, 112] on button "頭皮" at bounding box center [415, 112] width 26 height 13
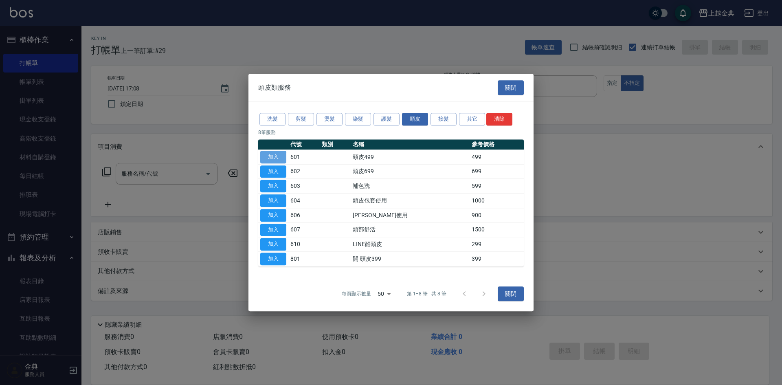
click at [265, 158] on button "加入" at bounding box center [273, 157] width 26 height 13
type input "頭皮499(601)"
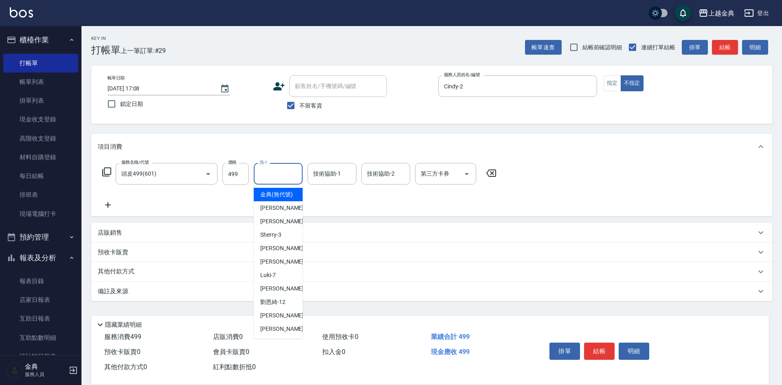
click at [280, 173] on input "洗-1" at bounding box center [278, 174] width 42 height 14
click at [285, 228] on div "Cindy -2" at bounding box center [278, 221] width 49 height 13
type input "Cindy-2"
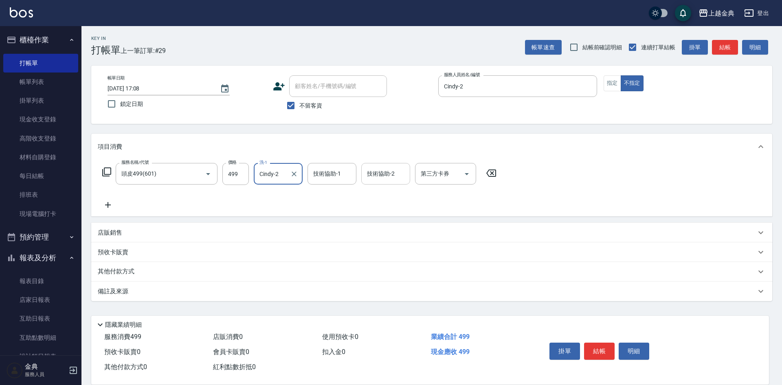
drag, startPoint x: 383, startPoint y: 170, endPoint x: 385, endPoint y: 174, distance: 4.3
click at [383, 170] on input "技術協助-2" at bounding box center [386, 174] width 42 height 14
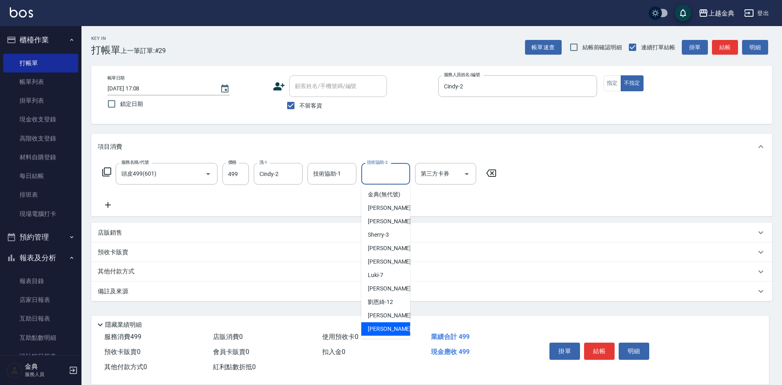
click at [381, 333] on span "[PERSON_NAME] -22" at bounding box center [393, 329] width 51 height 9
type input "[PERSON_NAME]-22"
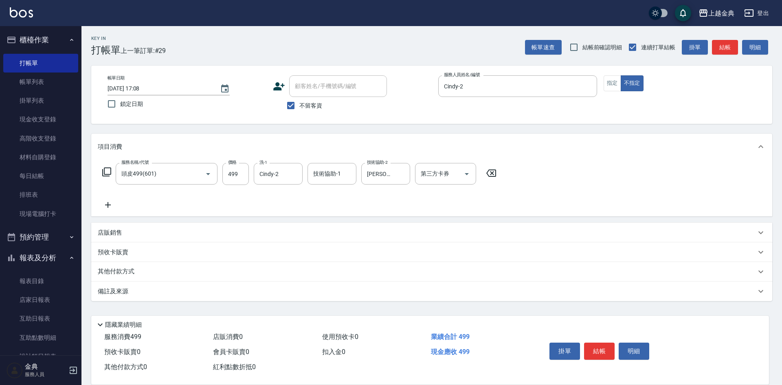
click at [106, 171] on icon at bounding box center [107, 172] width 10 height 10
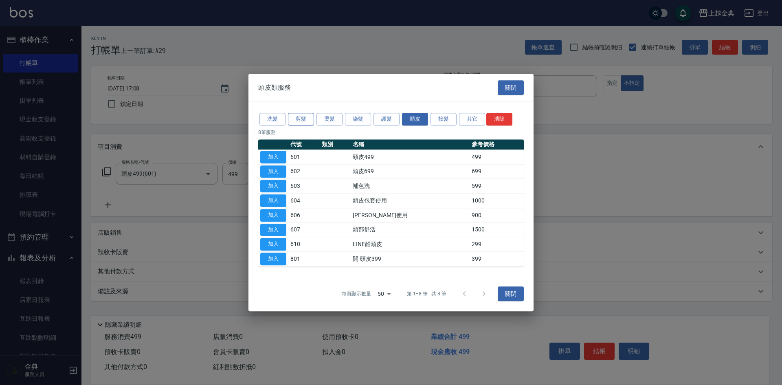
click at [301, 119] on button "剪髮" at bounding box center [301, 119] width 26 height 13
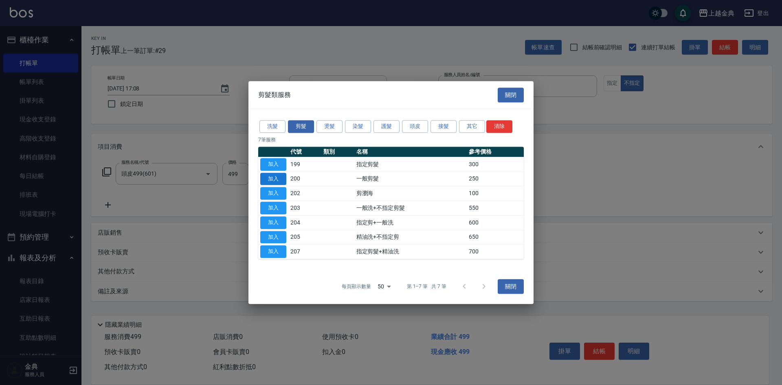
click at [280, 178] on button "加入" at bounding box center [273, 179] width 26 height 13
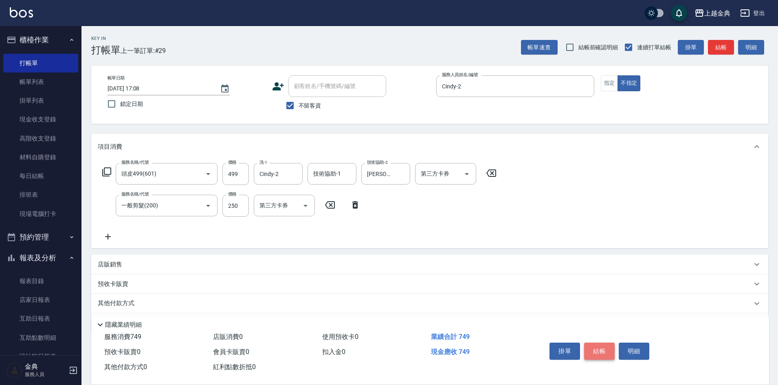
click at [596, 350] on button "結帳" at bounding box center [599, 351] width 31 height 17
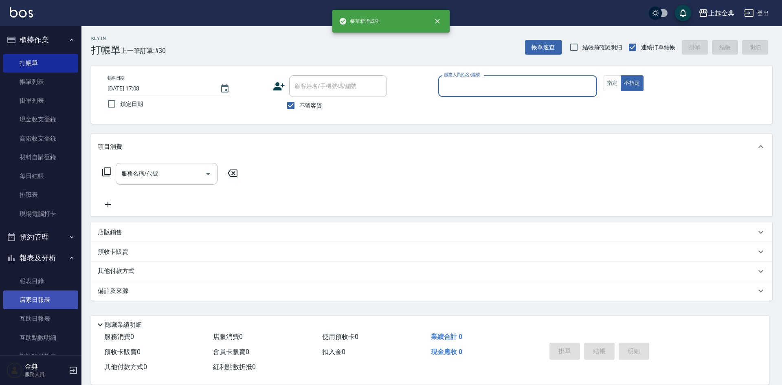
click at [43, 295] on link "店家日報表" at bounding box center [40, 299] width 75 height 19
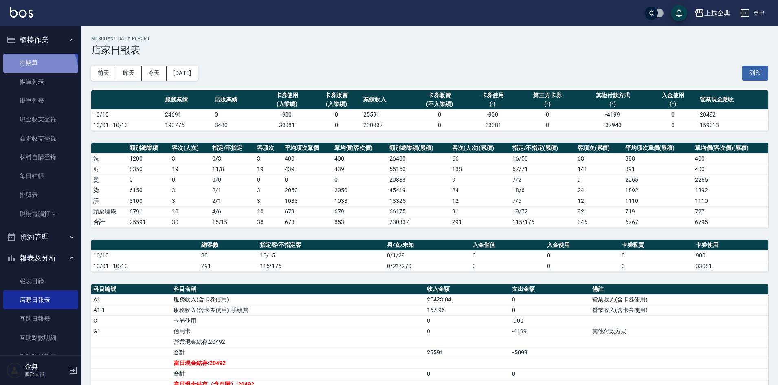
click at [33, 71] on link "打帳單" at bounding box center [40, 63] width 75 height 19
